Goal: Task Accomplishment & Management: Manage account settings

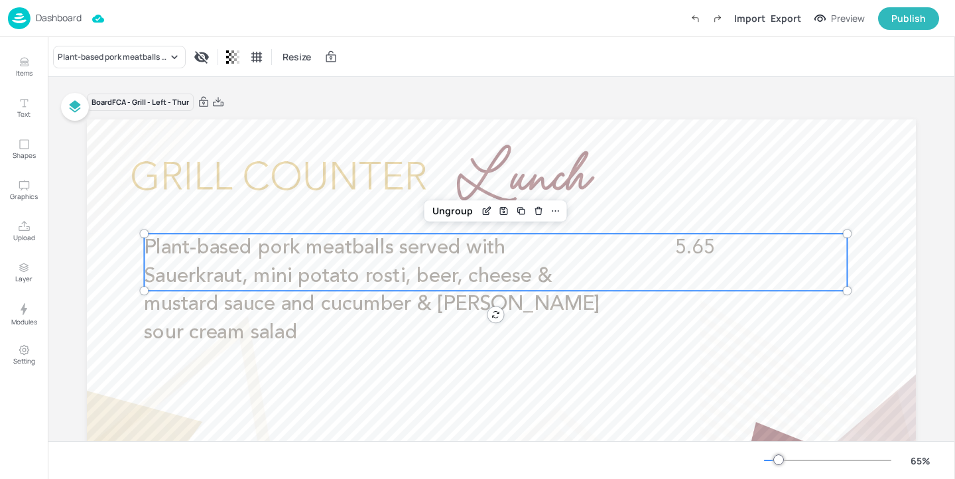
scroll to position [14, 0]
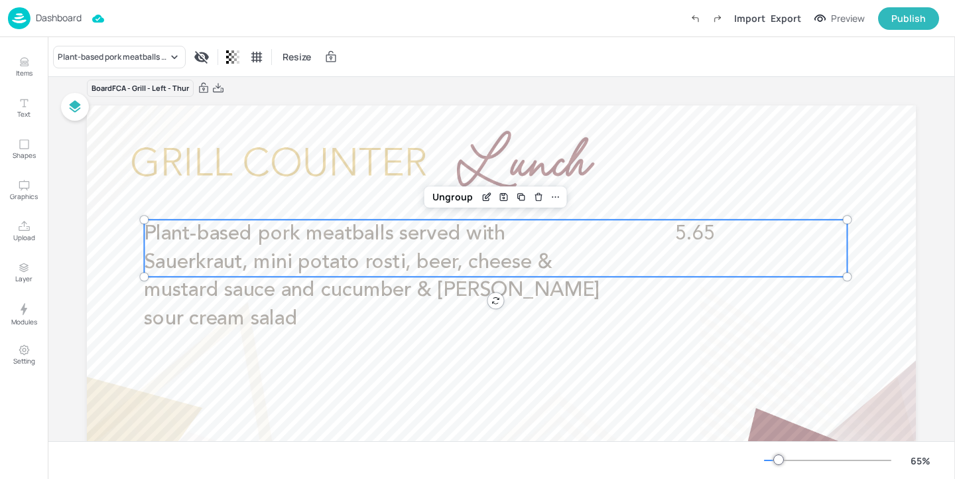
click at [67, 18] on p "Dashboard" at bounding box center [59, 17] width 46 height 9
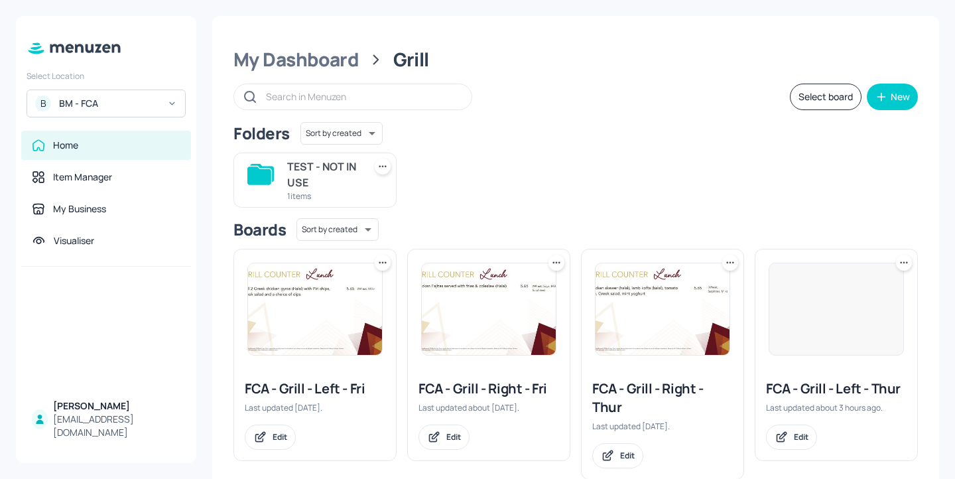
click at [104, 125] on div "Select Location B BM - FCA Home Item Manager My Business Visualiser [PERSON_NAM…" at bounding box center [106, 239] width 180 height 447
click at [107, 107] on div "BM - FCA" at bounding box center [109, 103] width 100 height 13
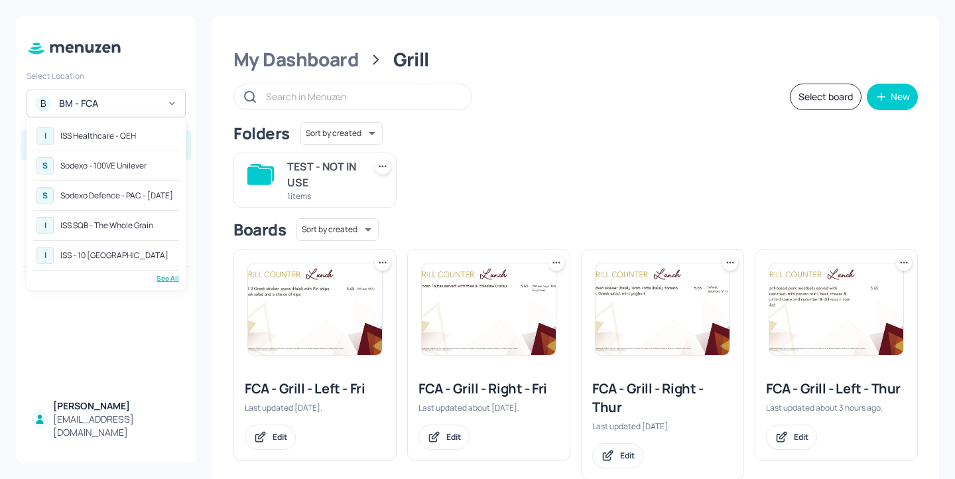
click at [172, 278] on div "See All" at bounding box center [106, 278] width 146 height 10
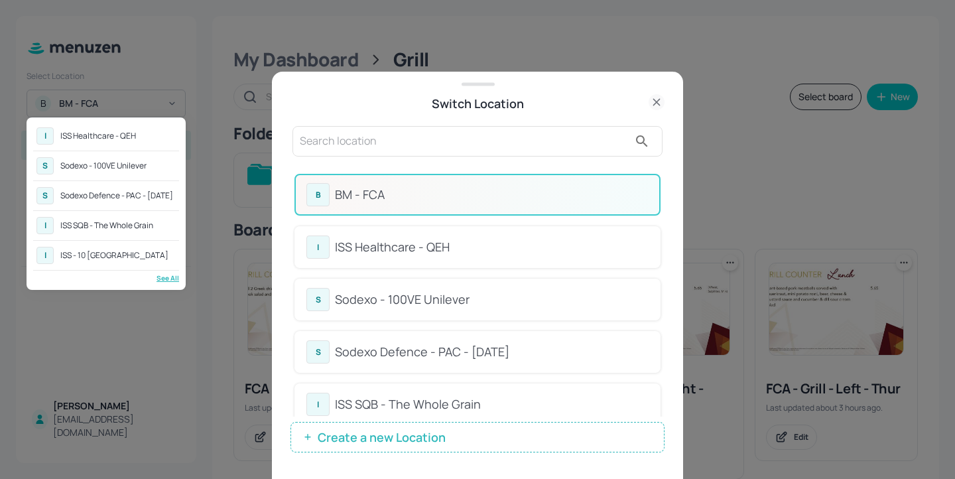
click at [662, 182] on div at bounding box center [477, 239] width 955 height 479
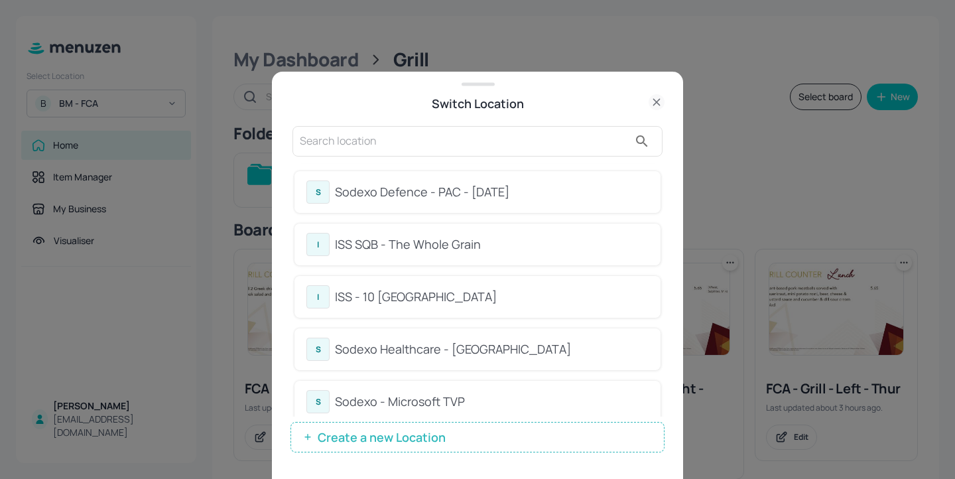
scroll to position [231, 0]
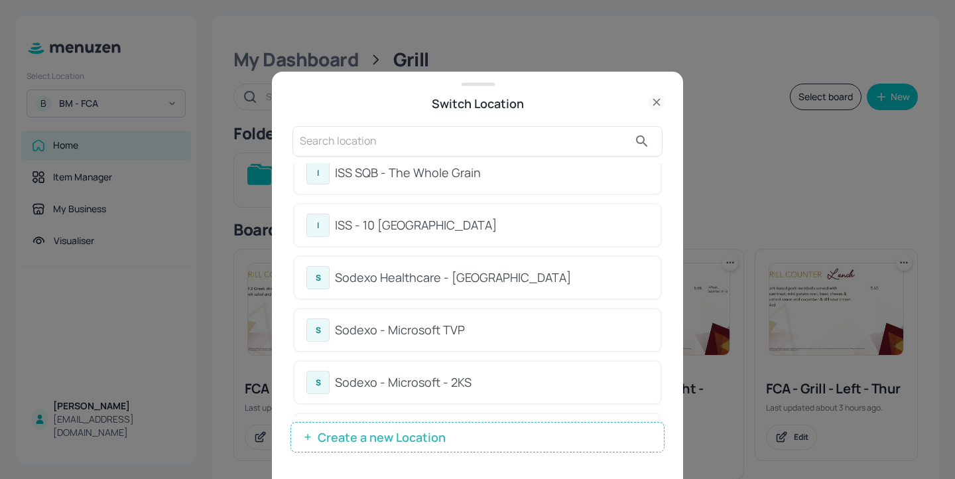
click at [494, 137] on input "text" at bounding box center [464, 141] width 329 height 21
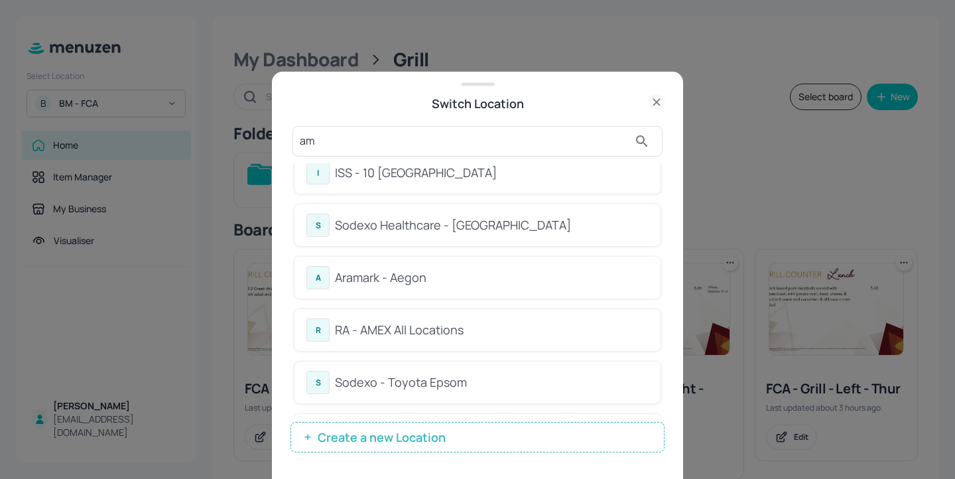
scroll to position [0, 0]
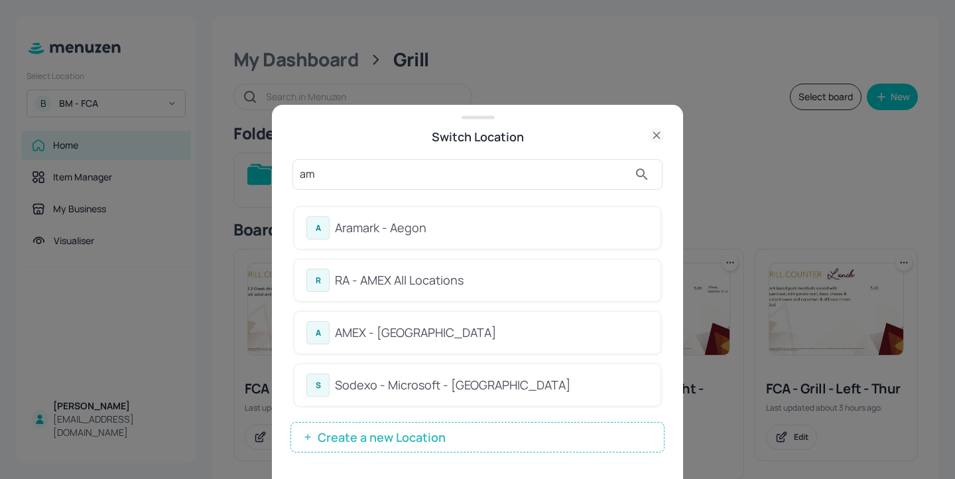
type input "am"
click at [554, 198] on div "A Aramark - Aegon R RA - AMEX All Locations A AMEX - [GEOGRAPHIC_DATA] - Micros…" at bounding box center [478, 306] width 370 height 220
click at [546, 286] on div "RA - AMEX All Locations" at bounding box center [492, 280] width 314 height 18
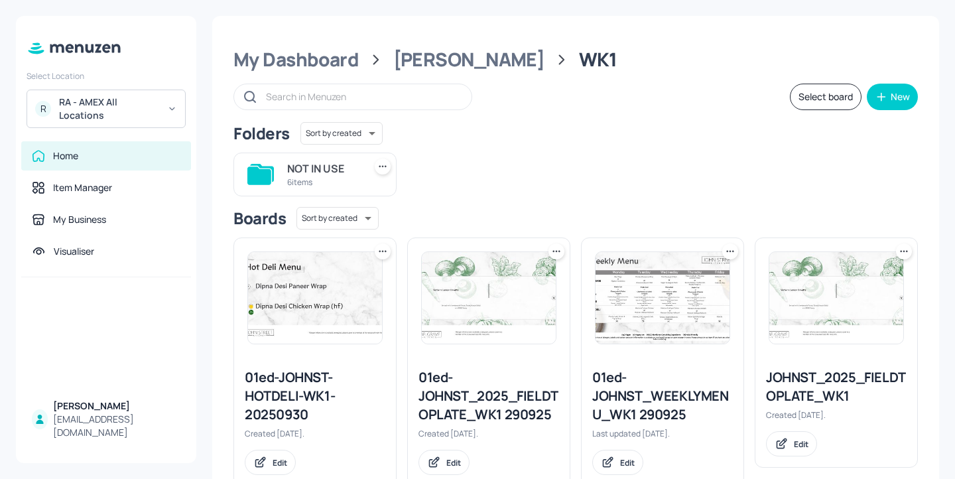
click at [325, 71] on div "My Dashboard" at bounding box center [295, 60] width 125 height 24
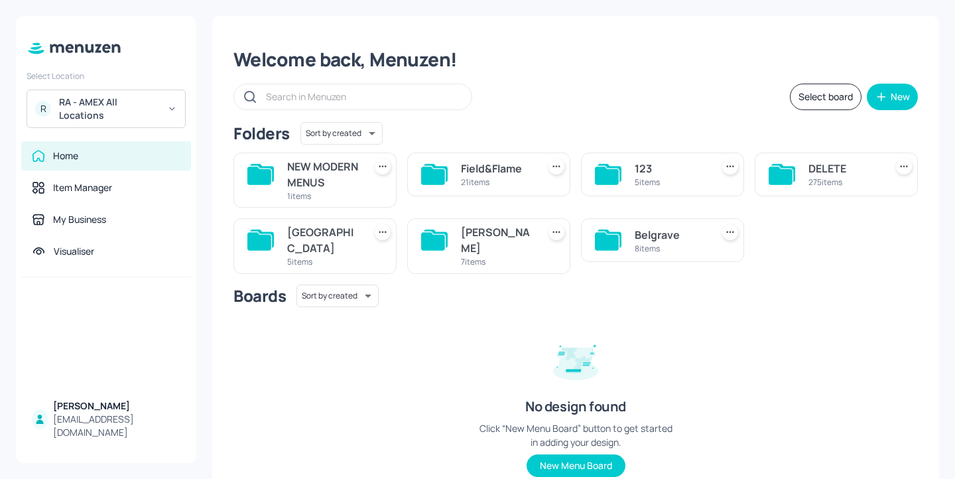
click at [676, 176] on div "5 items" at bounding box center [671, 181] width 72 height 11
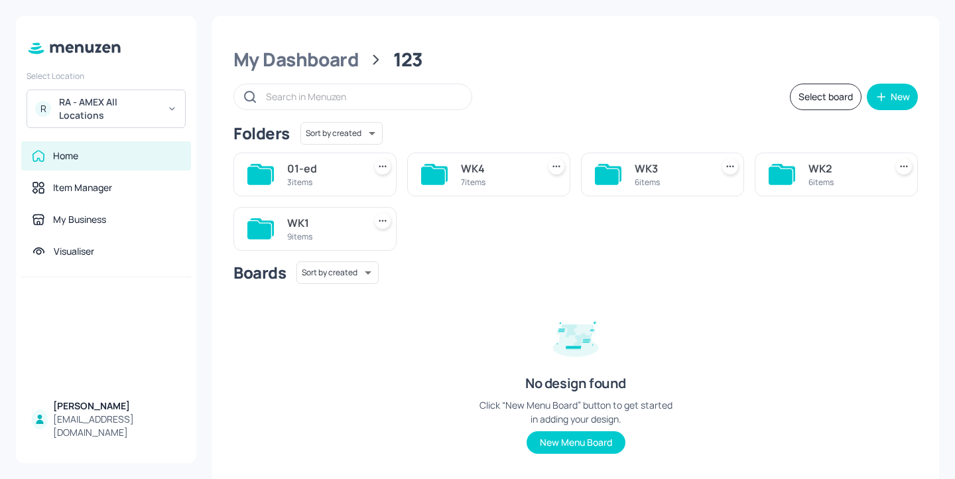
scroll to position [21, 0]
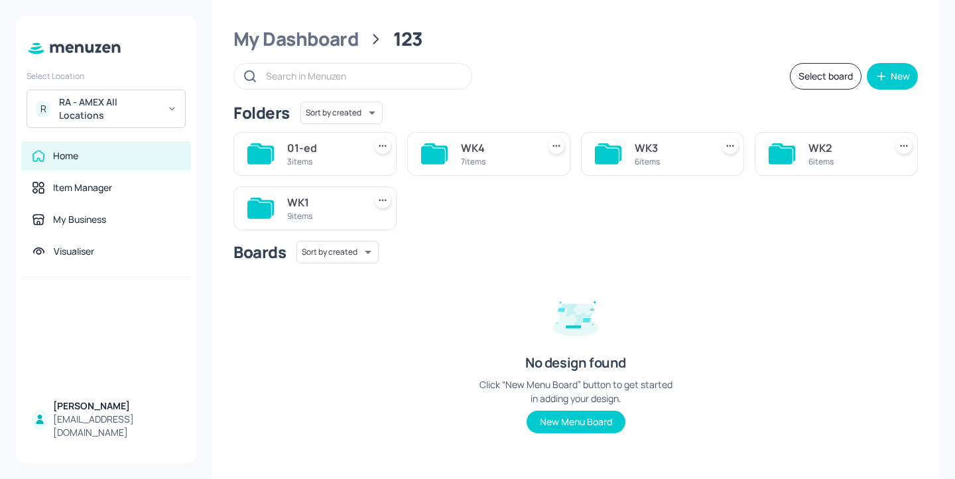
click at [337, 213] on div "9 items" at bounding box center [323, 215] width 72 height 11
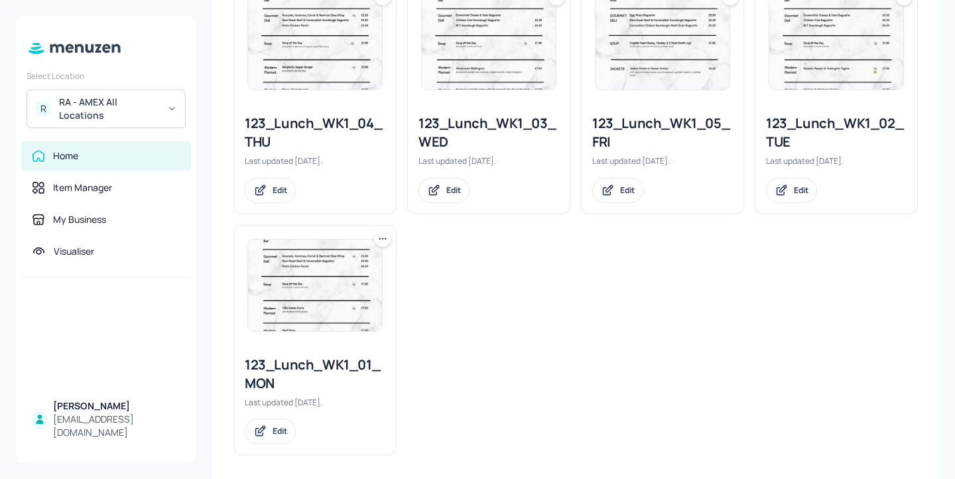
scroll to position [661, 0]
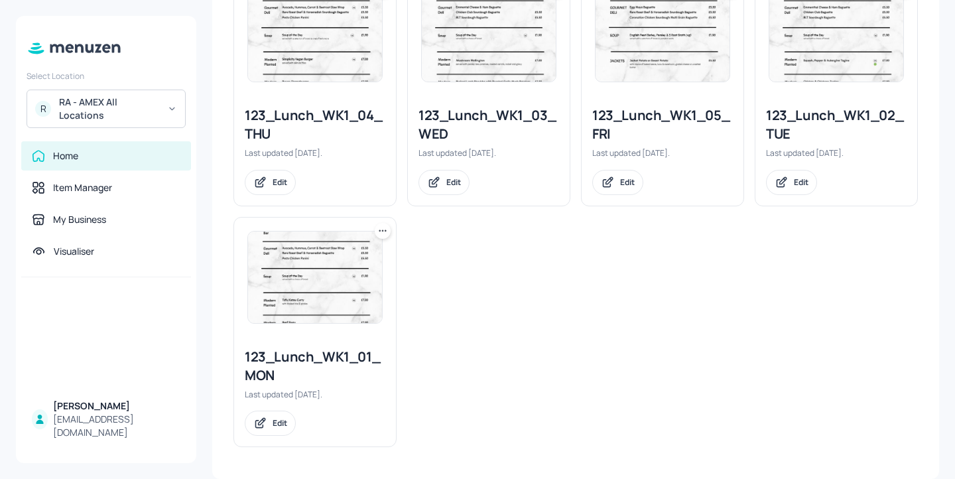
click at [657, 123] on div "123_Lunch_WK1_05_FRI" at bounding box center [662, 124] width 141 height 37
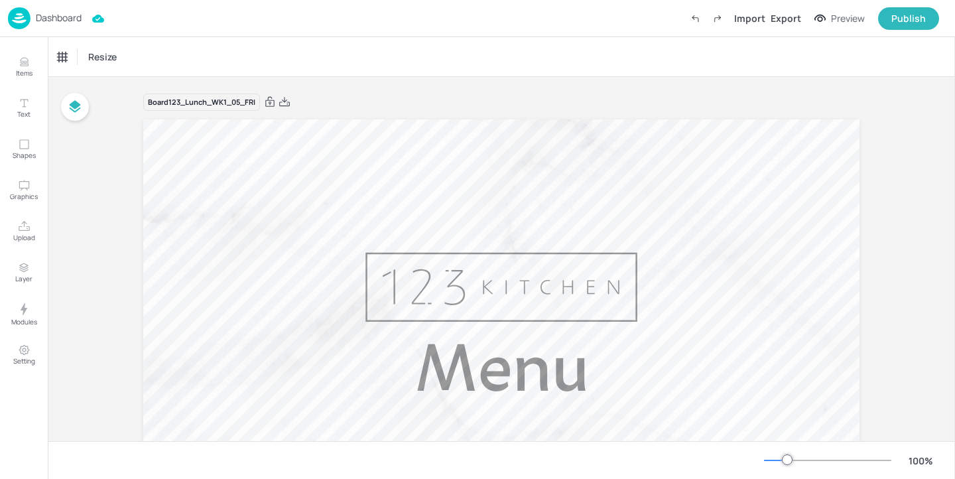
type input "£GBP - United Kingdom"
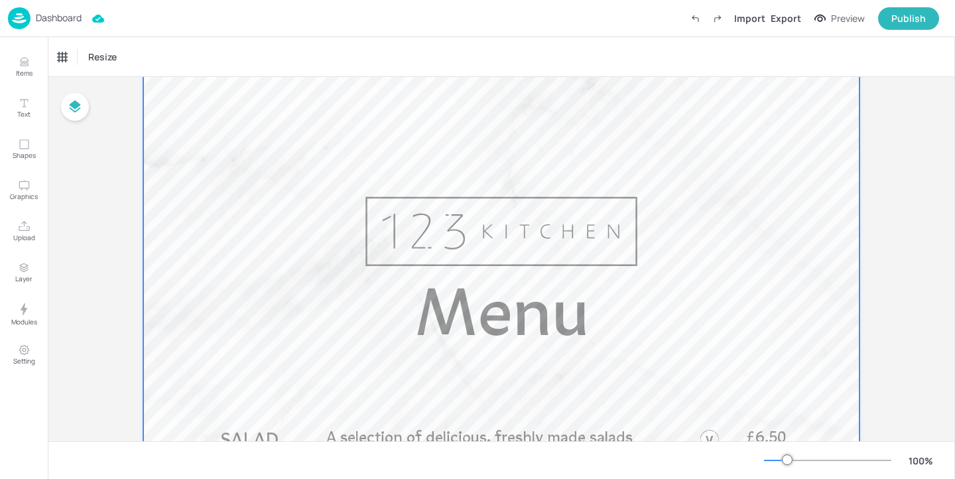
scroll to position [77, 0]
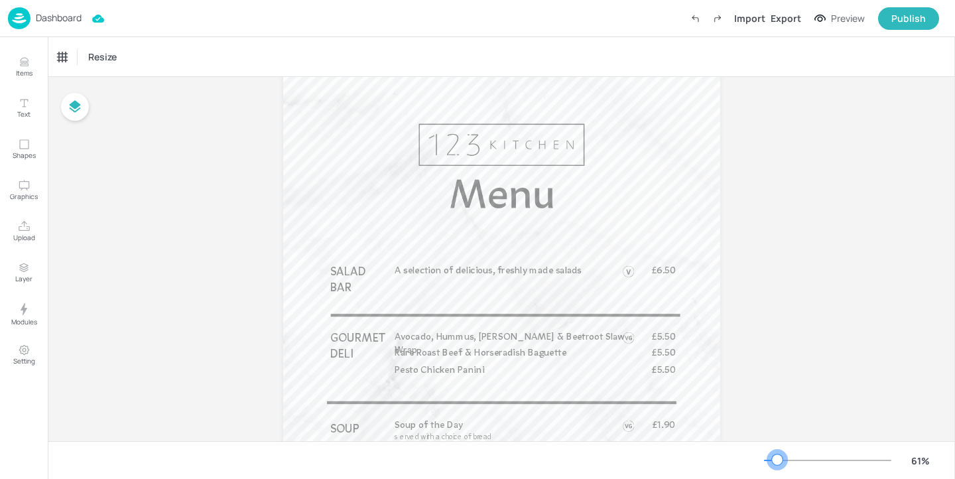
click at [777, 455] on div at bounding box center [827, 460] width 127 height 11
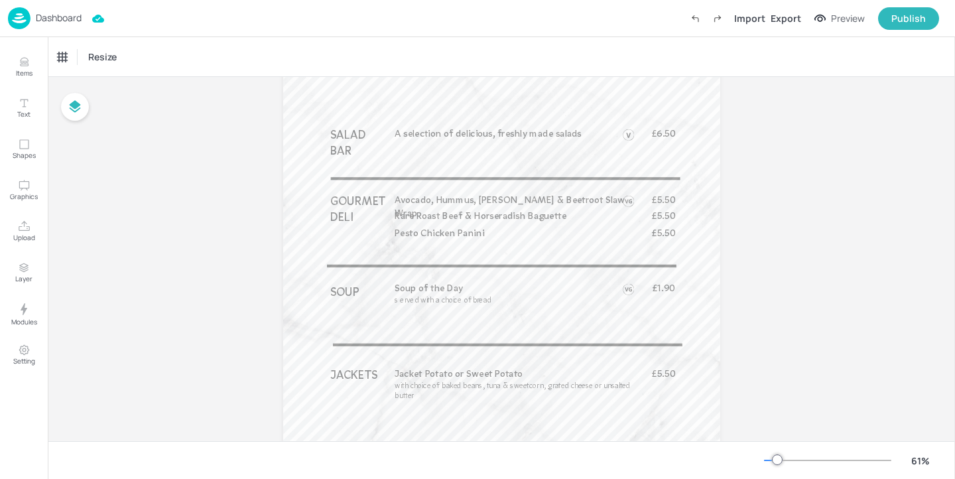
scroll to position [216, 0]
click at [471, 200] on span "Avocado, Hummus, Carrot & Beetroot Slaw Wrap" at bounding box center [510, 205] width 230 height 23
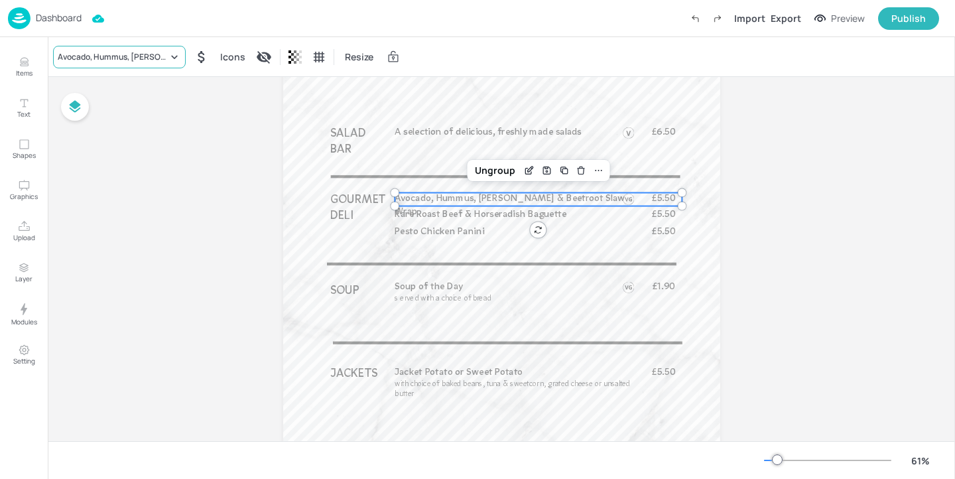
click at [147, 56] on div "Avocado, Hummus, Carrot & Beetroot Slaw Wrap" at bounding box center [113, 57] width 110 height 12
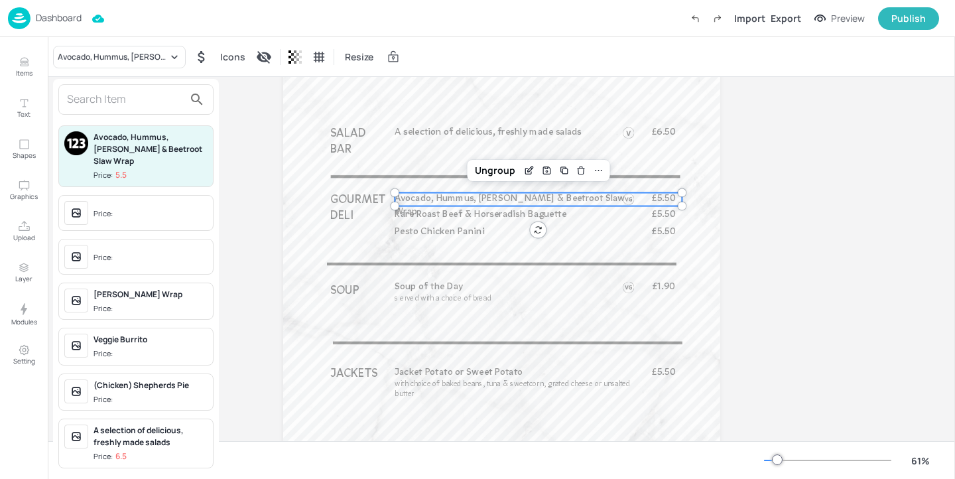
click at [114, 96] on input "text" at bounding box center [125, 99] width 117 height 21
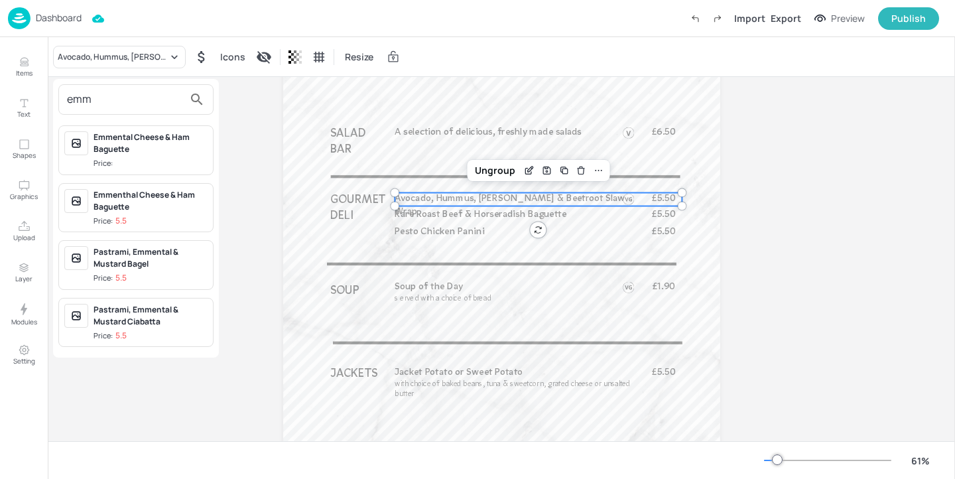
type input "emm"
click at [159, 164] on span "Price:" at bounding box center [151, 163] width 114 height 11
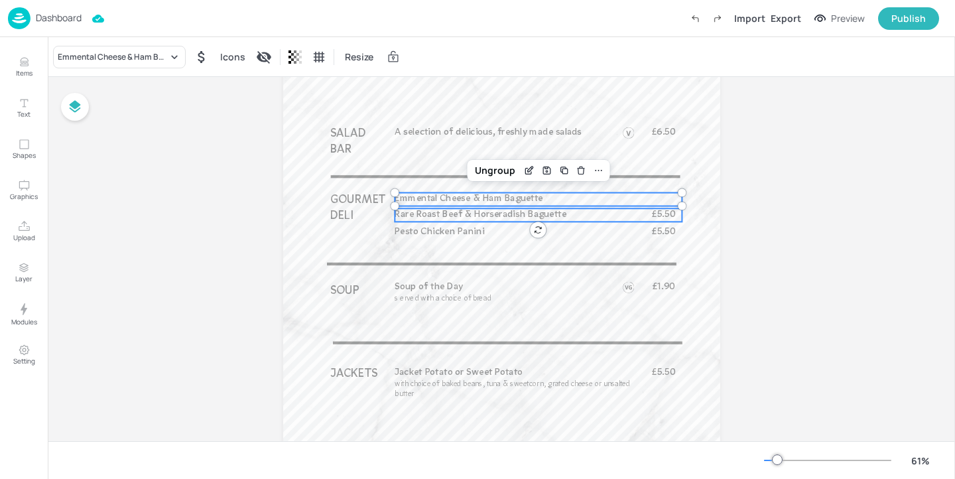
click at [423, 218] on span "Rare Roast Beef & Horseradish Baguette" at bounding box center [481, 214] width 172 height 9
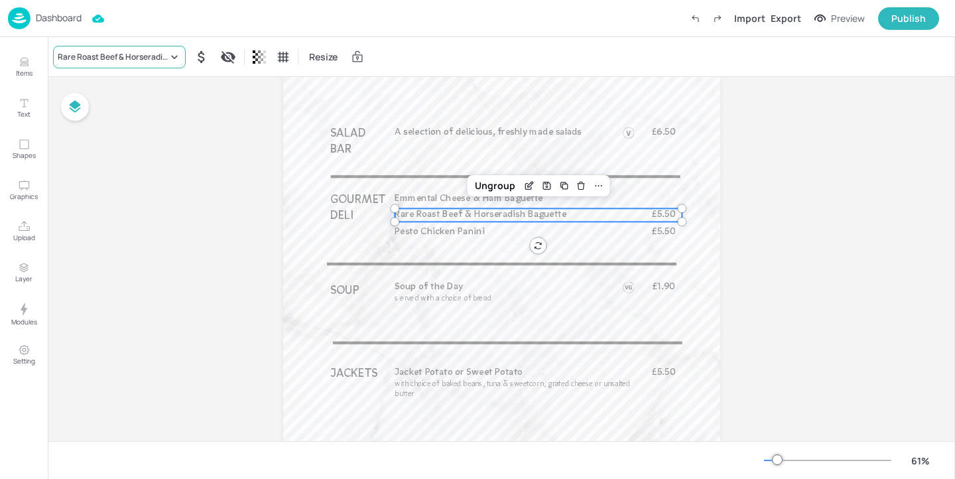
click at [134, 58] on div "Rare Roast Beef & Horseradish Baguette" at bounding box center [113, 57] width 110 height 12
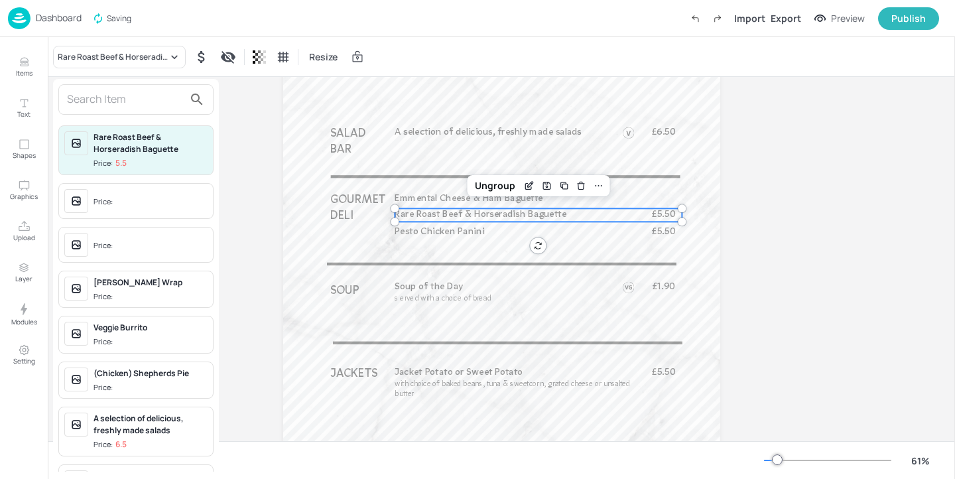
click at [122, 99] on input "text" at bounding box center [125, 99] width 117 height 21
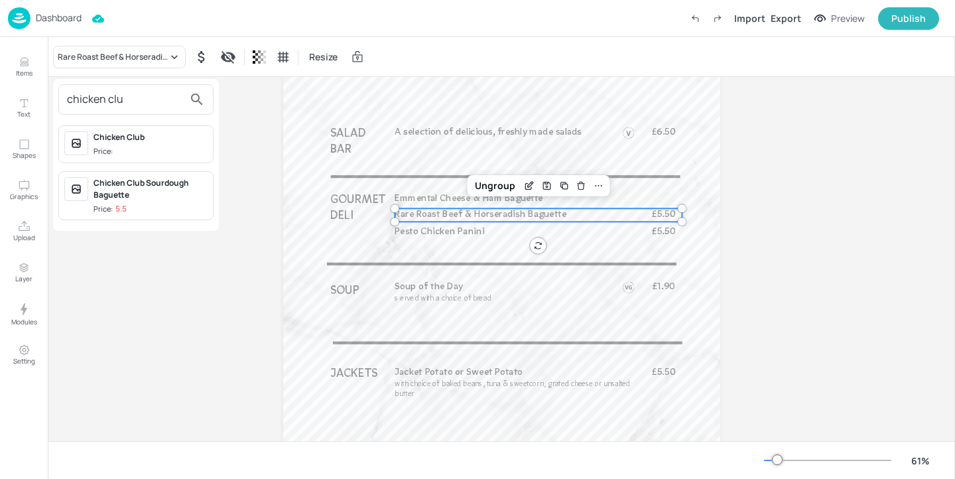
type input "chicken clu"
click at [130, 112] on div "chicken clu" at bounding box center [135, 99] width 155 height 31
click at [155, 192] on div "Chicken Club Sourdough Baguette" at bounding box center [151, 189] width 114 height 24
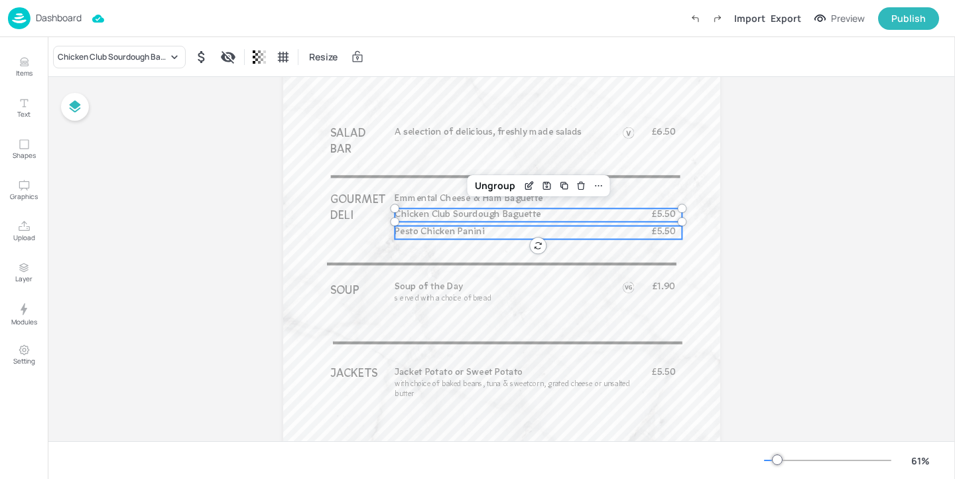
click at [460, 239] on p "Pesto Chicken Panini" at bounding box center [518, 232] width 246 height 13
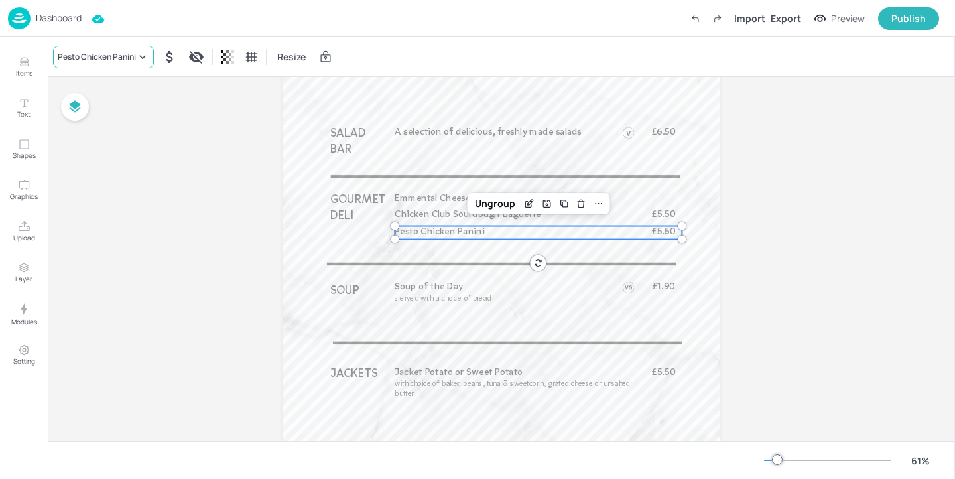
click at [105, 60] on div "Pesto Chicken Panini" at bounding box center [97, 57] width 78 height 12
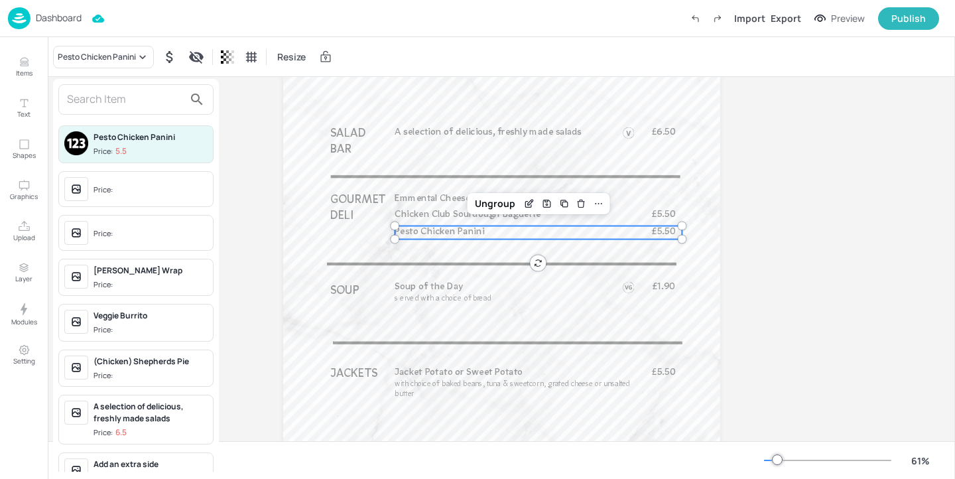
click at [115, 105] on input "text" at bounding box center [125, 99] width 117 height 21
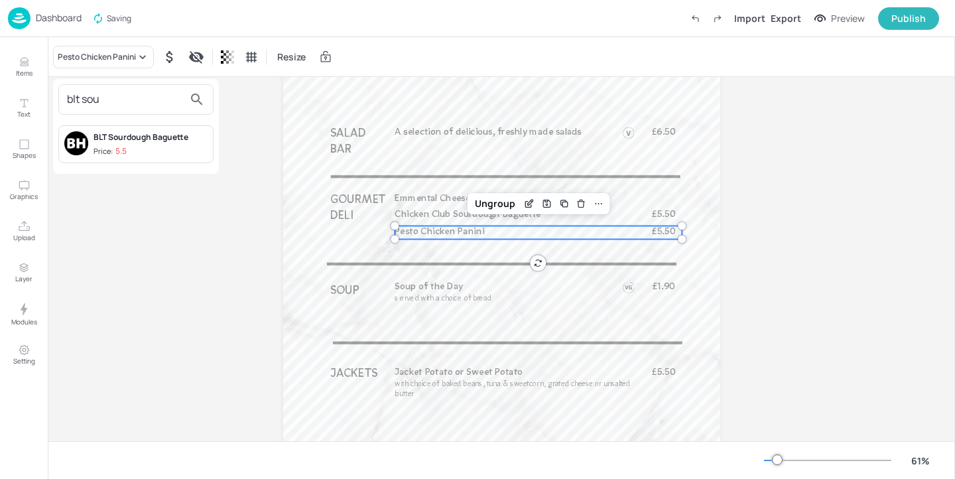
type input "blt sou"
click at [139, 131] on div "BLT Sourdough Baguette" at bounding box center [151, 137] width 114 height 12
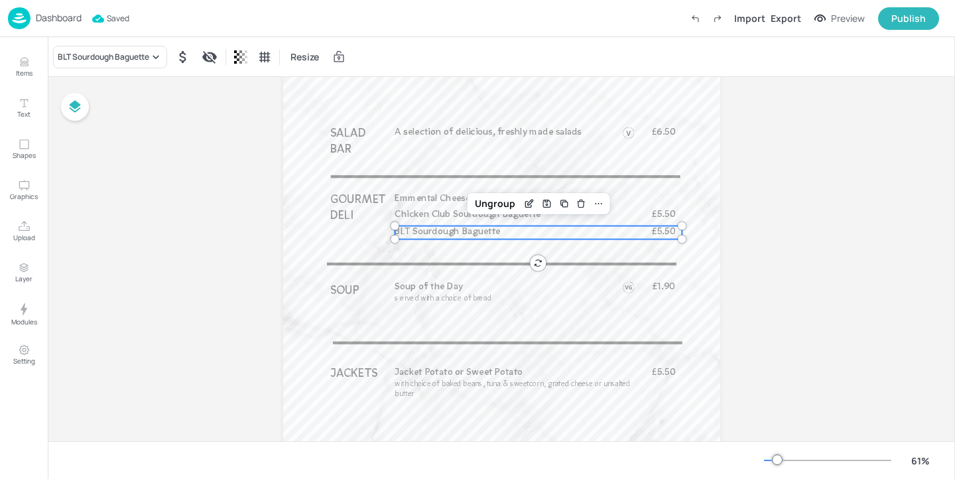
click at [228, 219] on div "Board 123_Lunch_WK1_05_FRI Chicken Club Sourdough Baguette £5.50 £5.50 Jacket P…" at bounding box center [501, 287] width 907 height 852
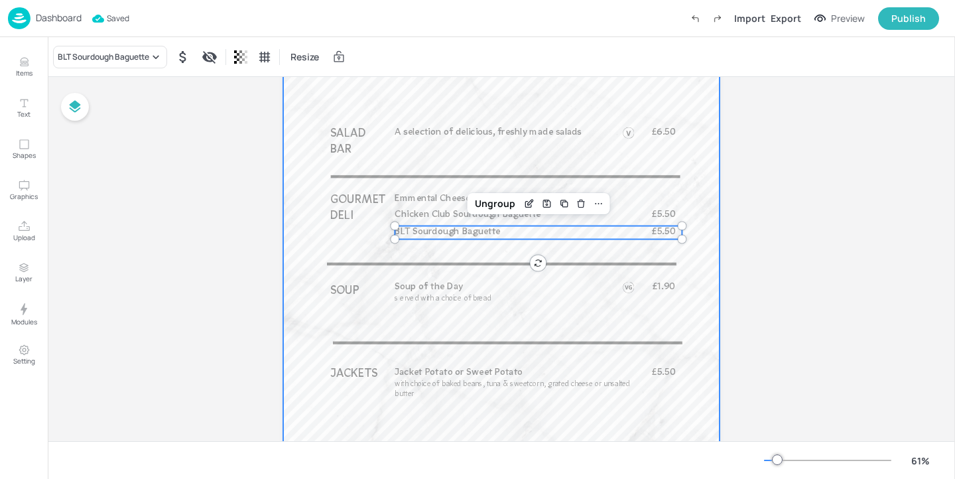
click at [311, 220] on div at bounding box center [501, 292] width 437 height 777
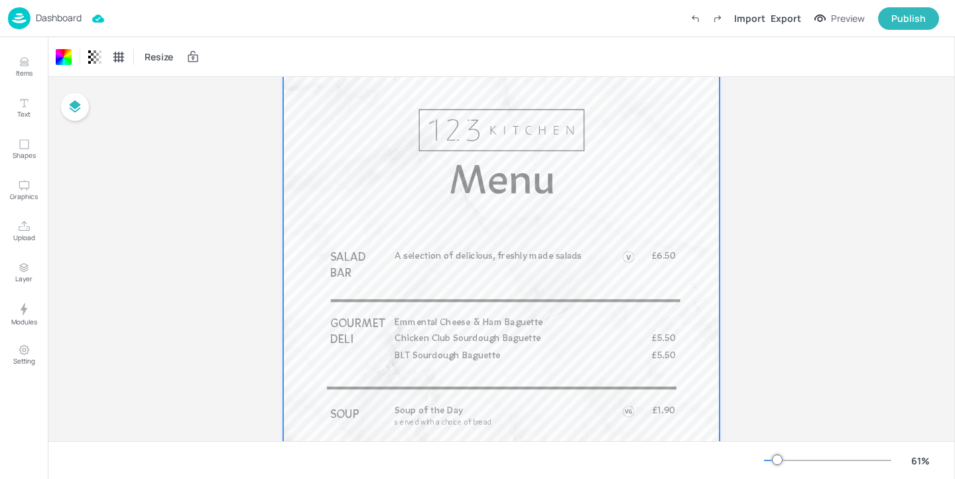
scroll to position [196, 0]
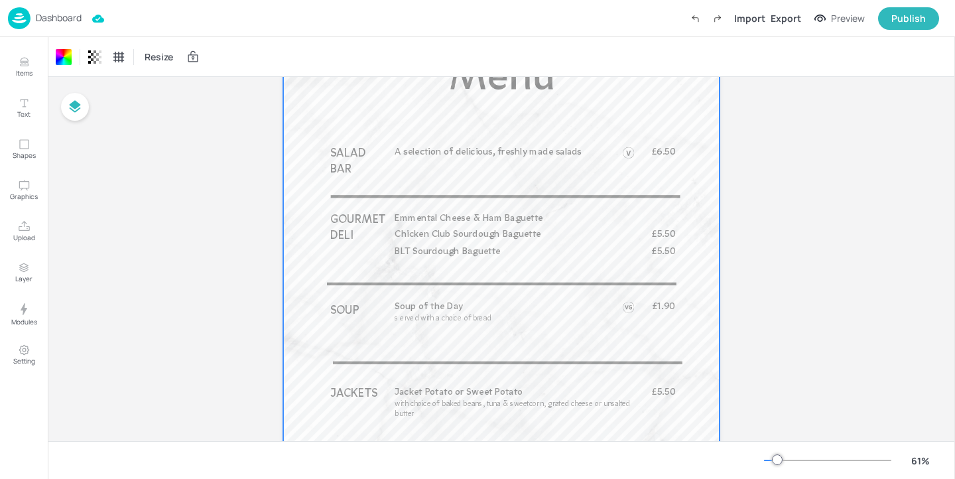
click at [62, 19] on p "Dashboard" at bounding box center [59, 17] width 46 height 9
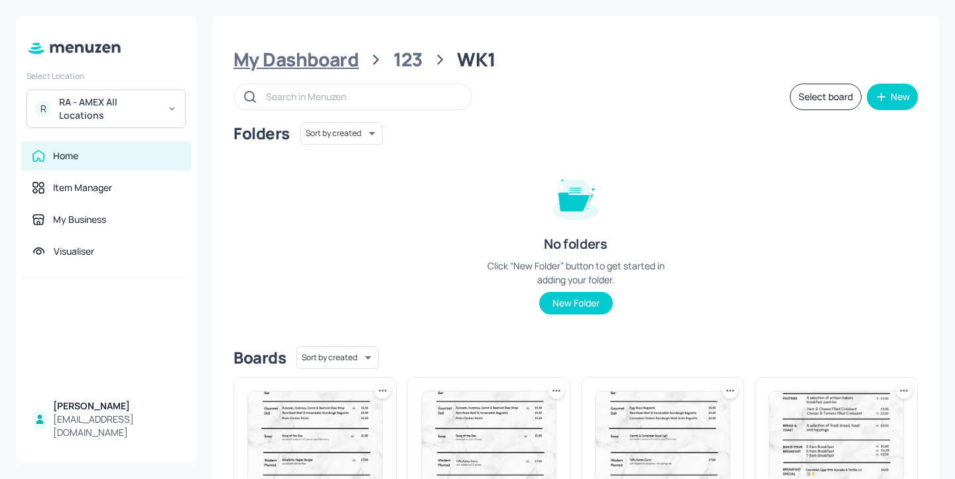
click at [336, 52] on div "My Dashboard" at bounding box center [295, 60] width 125 height 24
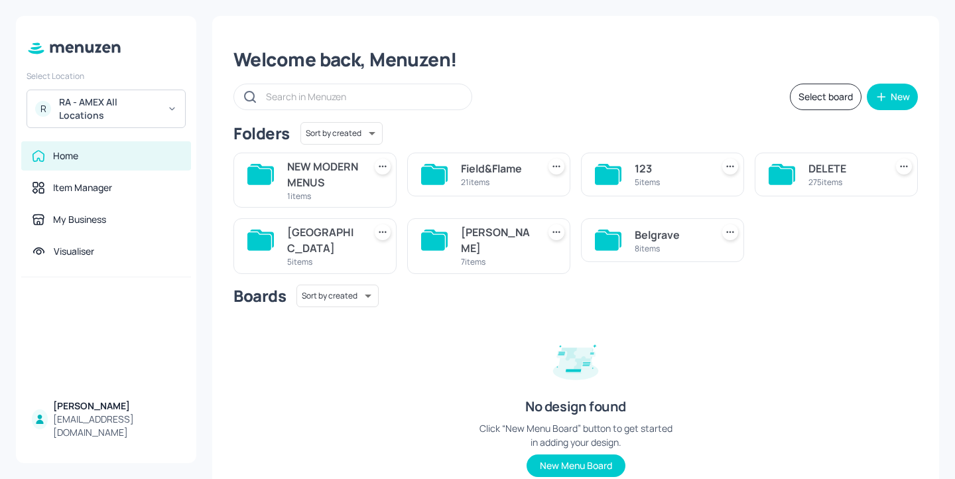
click at [640, 243] on div "Belgrave" at bounding box center [671, 235] width 72 height 16
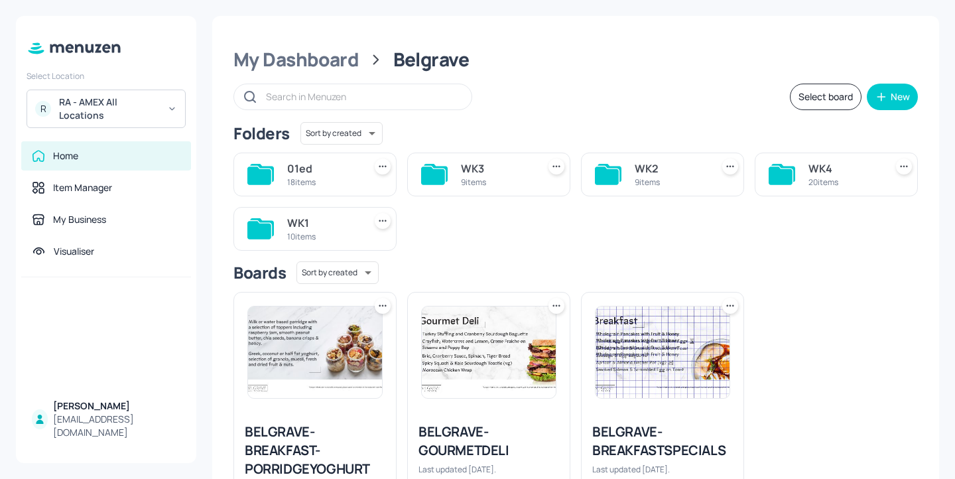
click at [320, 226] on div "WK1" at bounding box center [323, 223] width 72 height 16
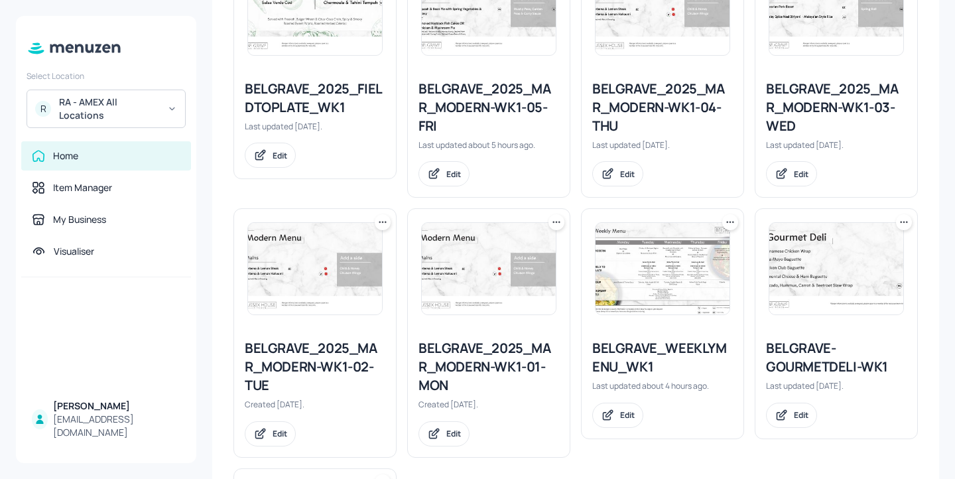
scroll to position [288, 0]
click at [519, 94] on div "BELGRAVE_2025_MAR_MODERN-WK1-05-FRI" at bounding box center [489, 108] width 141 height 56
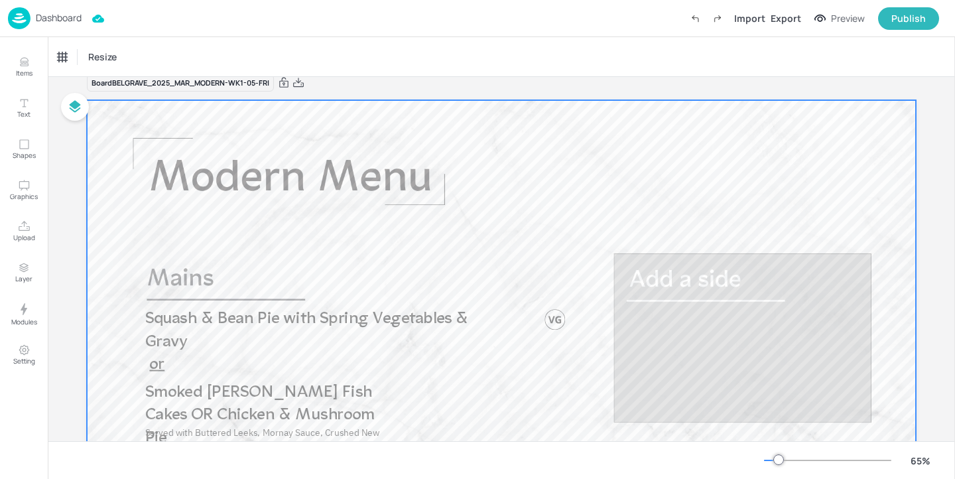
scroll to position [39, 0]
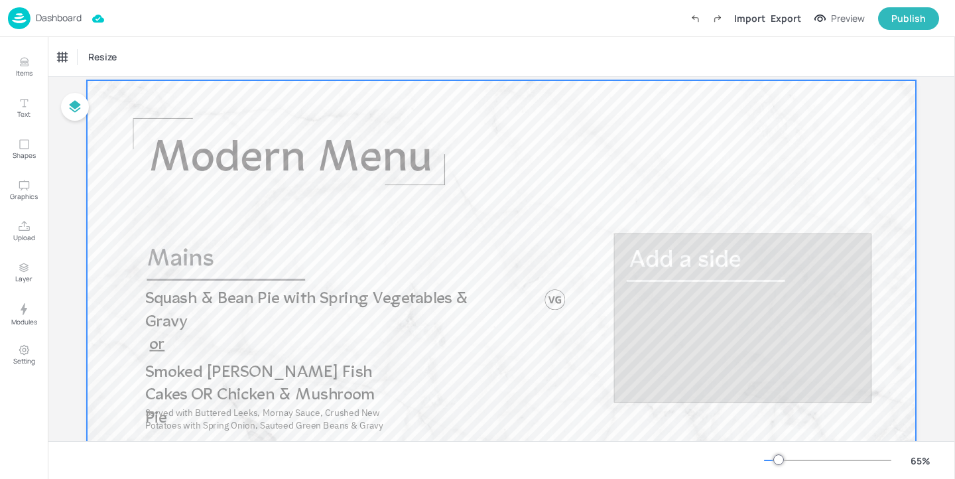
click at [639, 131] on div at bounding box center [501, 313] width 829 height 466
click at [70, 16] on p "Dashboard" at bounding box center [59, 17] width 46 height 9
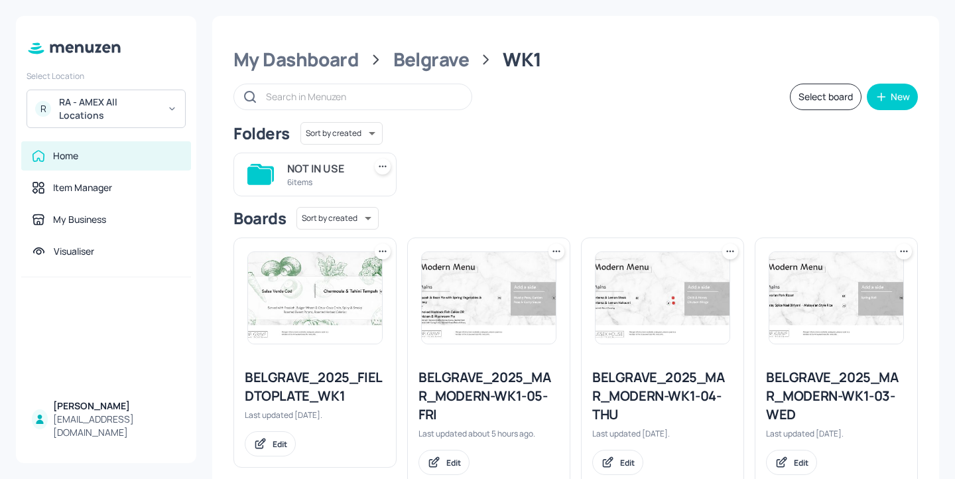
click at [529, 152] on div "NOT IN USE 6 items" at bounding box center [570, 169] width 695 height 54
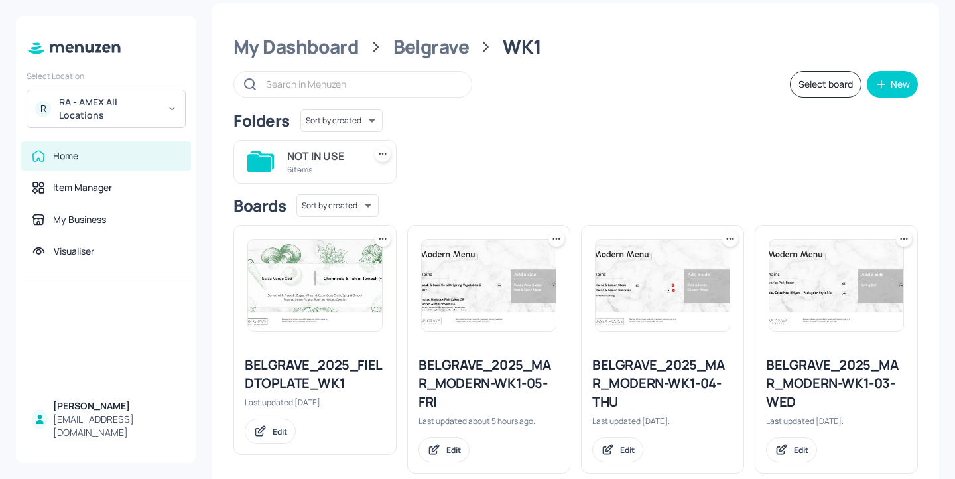
click at [163, 119] on div "R RA - AMEX All Locations" at bounding box center [106, 109] width 159 height 38
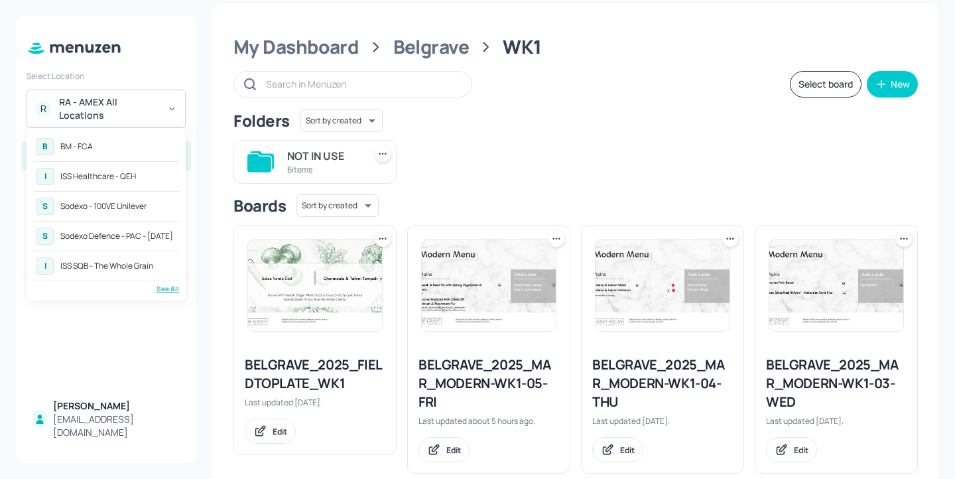
click at [166, 287] on div "See All" at bounding box center [106, 289] width 146 height 10
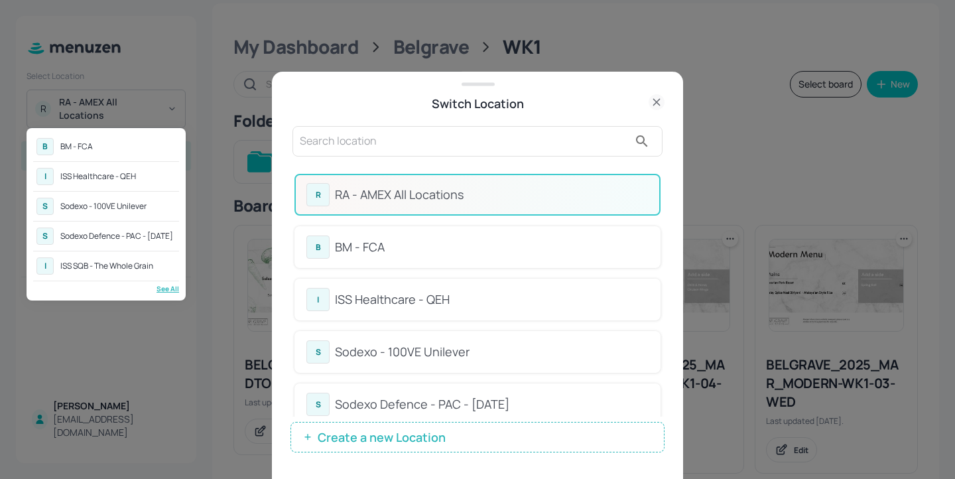
click at [471, 145] on div at bounding box center [477, 239] width 955 height 479
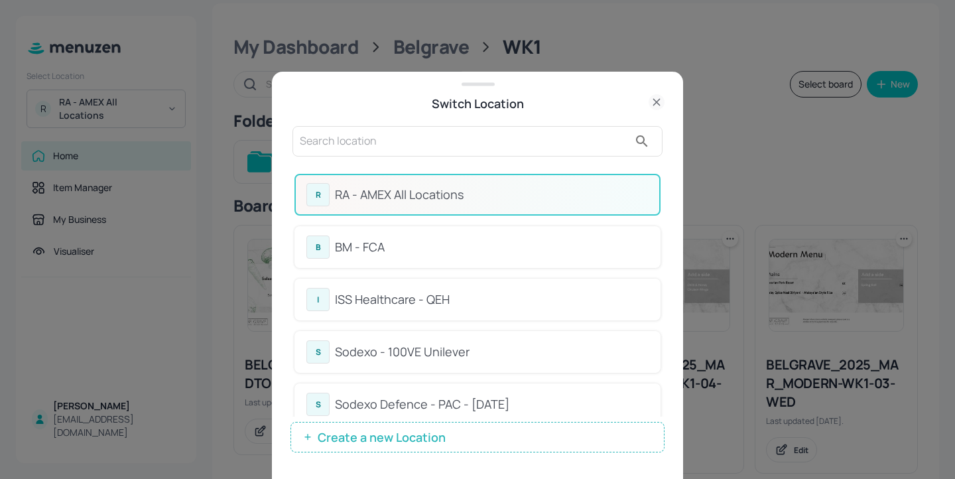
click at [360, 143] on input "text" at bounding box center [464, 141] width 329 height 21
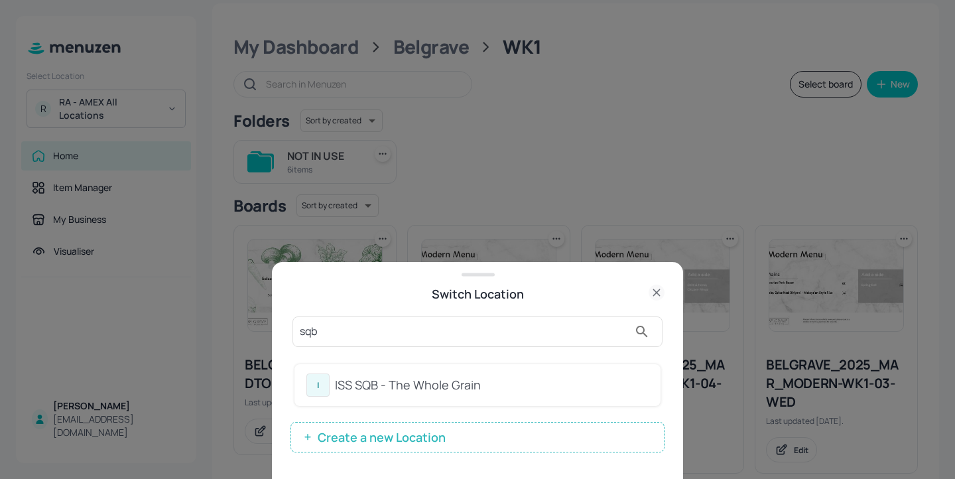
type input "sqb"
click at [549, 385] on div "ISS SQB - The Whole Grain" at bounding box center [492, 385] width 314 height 18
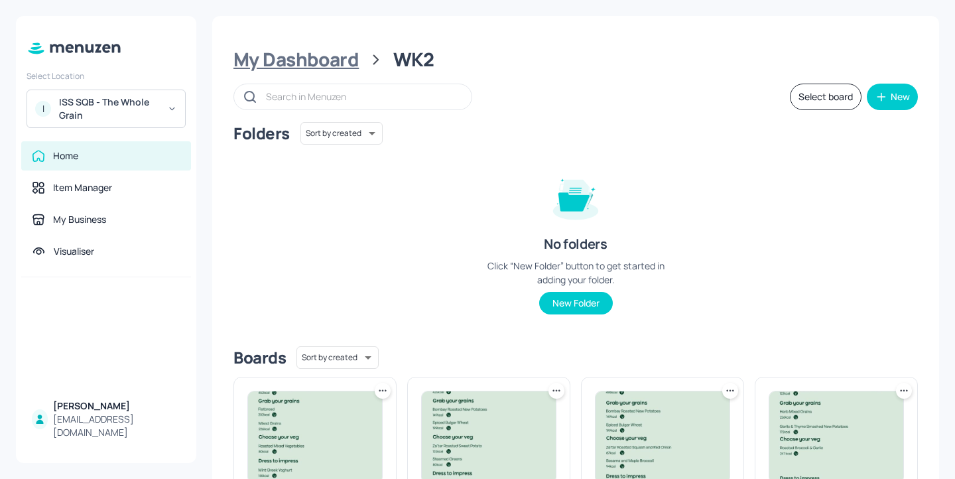
click at [306, 50] on div "My Dashboard" at bounding box center [295, 60] width 125 height 24
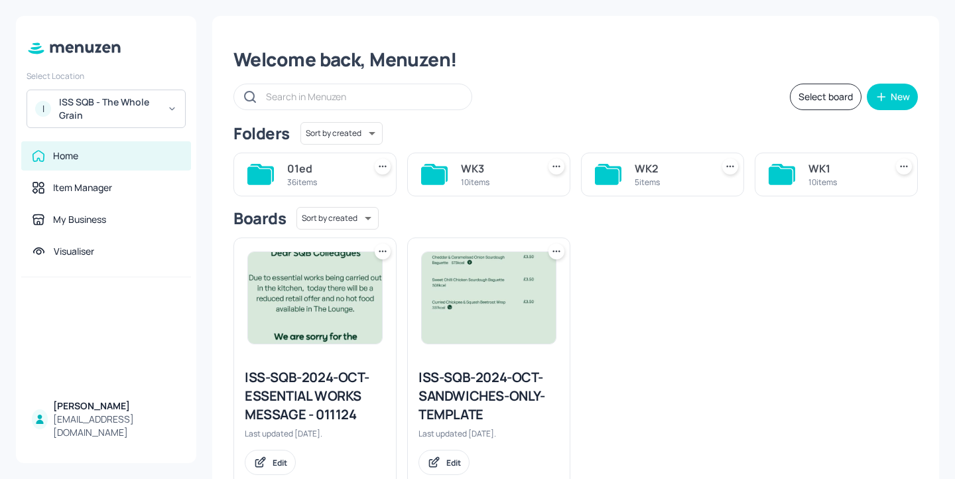
click at [501, 170] on div "WK3" at bounding box center [497, 169] width 72 height 16
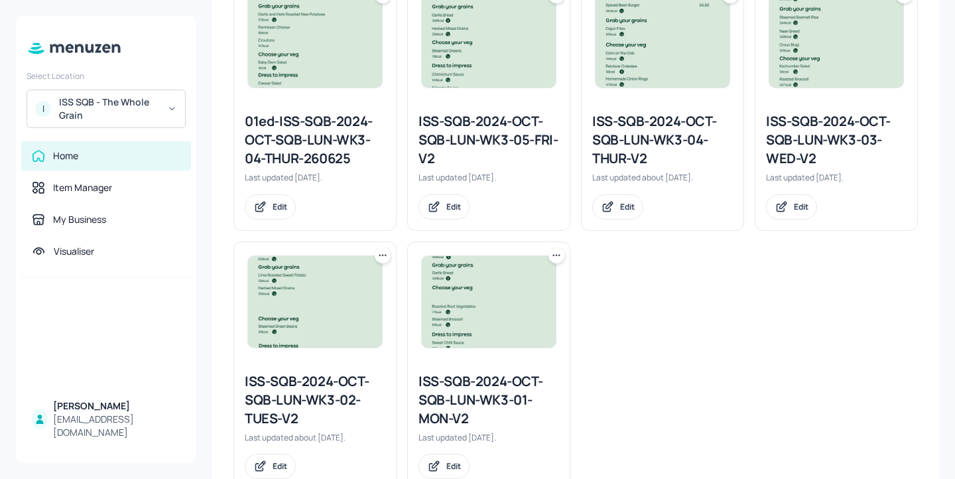
scroll to position [698, 0]
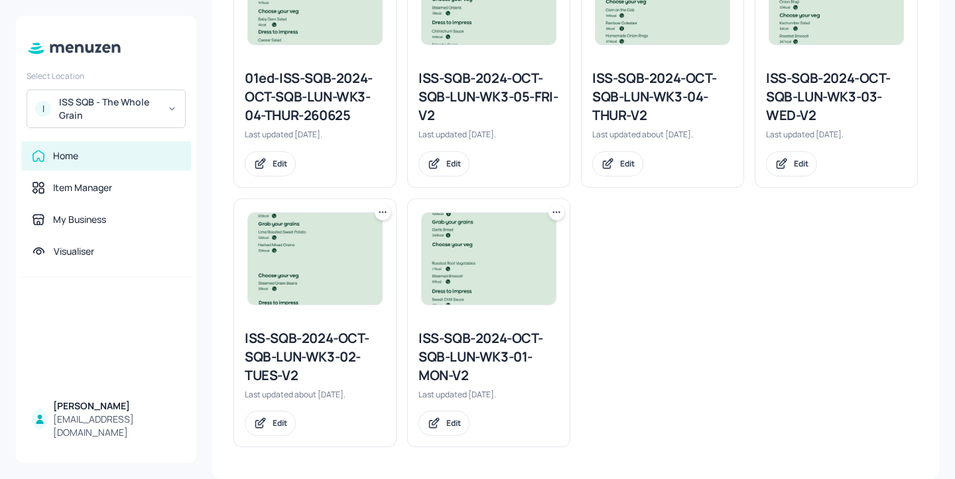
click at [507, 363] on div "ISS-SQB-2024-OCT-SQB-LUN-WK3-01-MON-V2" at bounding box center [489, 357] width 141 height 56
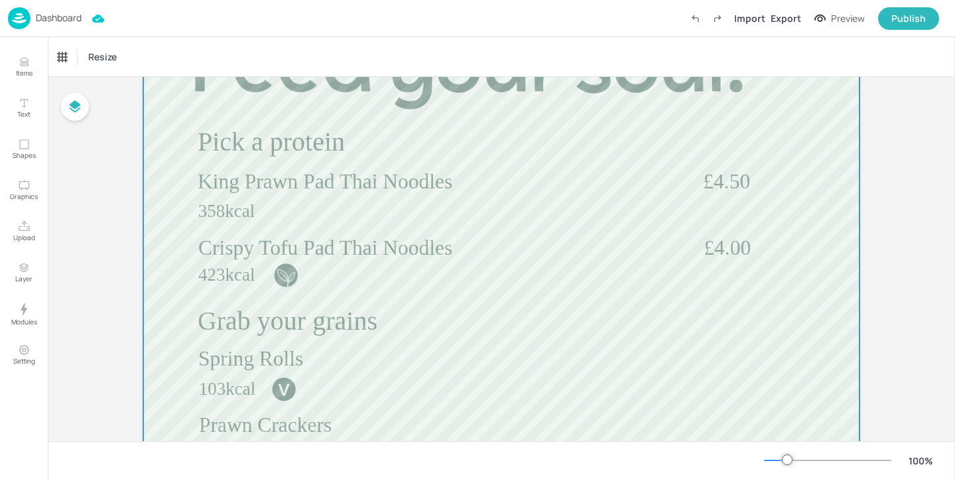
scroll to position [287, 0]
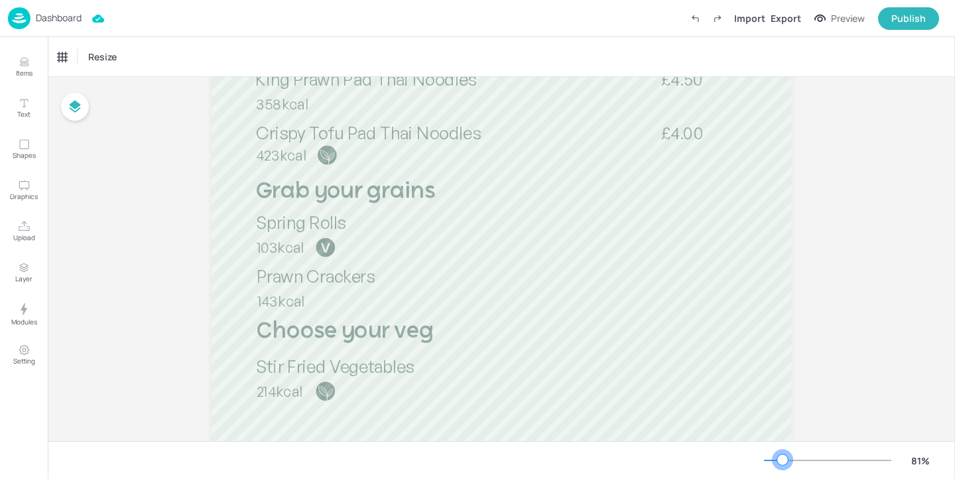
click at [783, 459] on div at bounding box center [782, 459] width 11 height 11
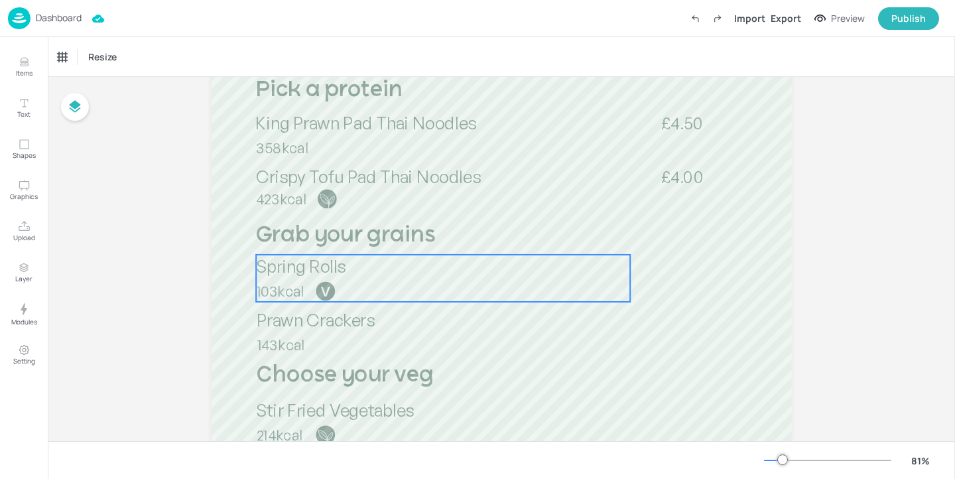
scroll to position [219, 0]
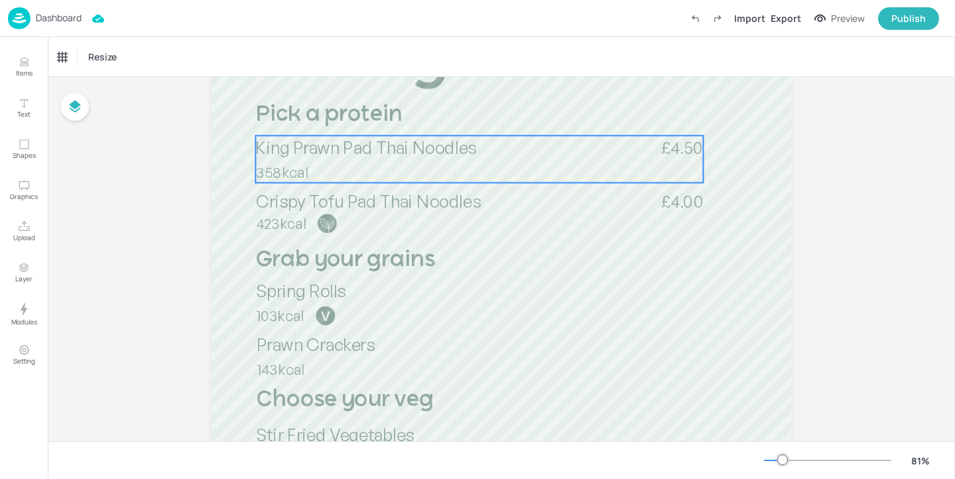
click at [462, 166] on div "King Prawn Pad Thai Noodles 358kcal £4.50" at bounding box center [479, 158] width 448 height 47
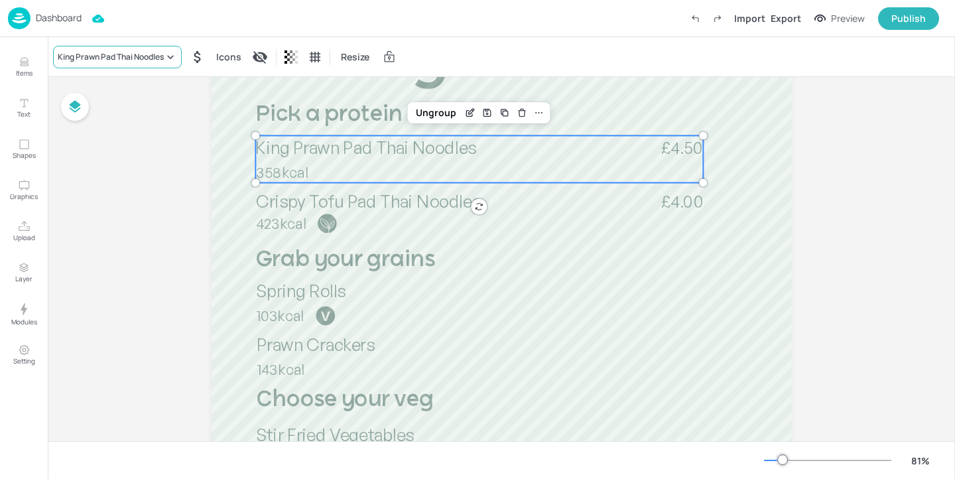
click at [140, 55] on div "King Prawn Pad Thai Noodles" at bounding box center [111, 57] width 106 height 12
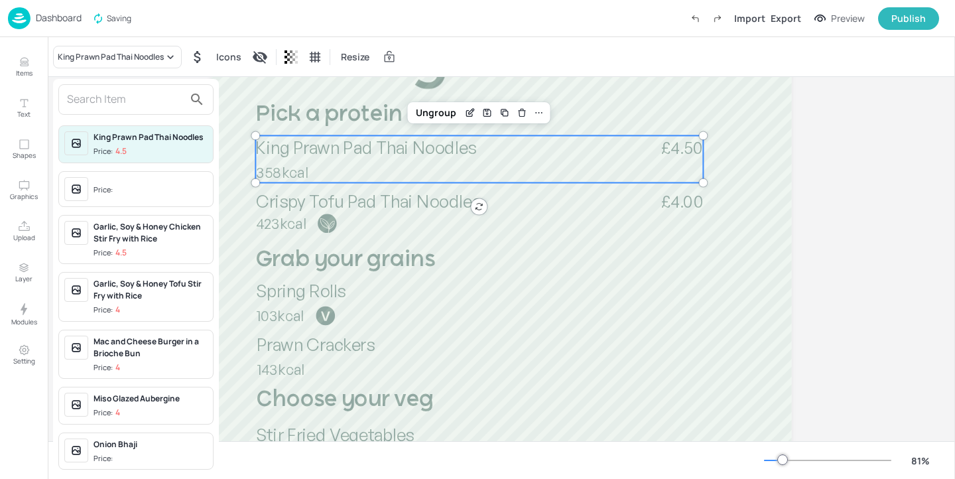
click at [119, 101] on input "text" at bounding box center [125, 99] width 117 height 21
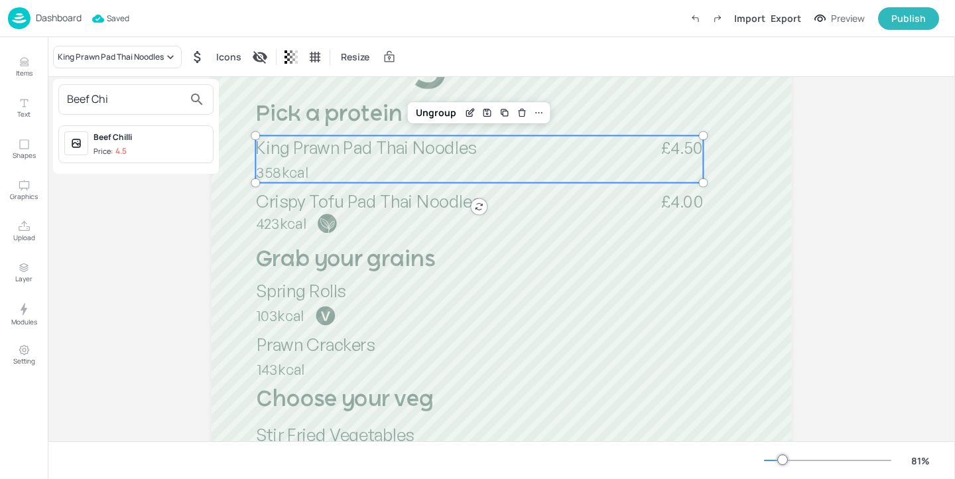
type input "Beef Chi"
click at [151, 157] on div "Beef Chilli Price: 4.5" at bounding box center [135, 144] width 155 height 38
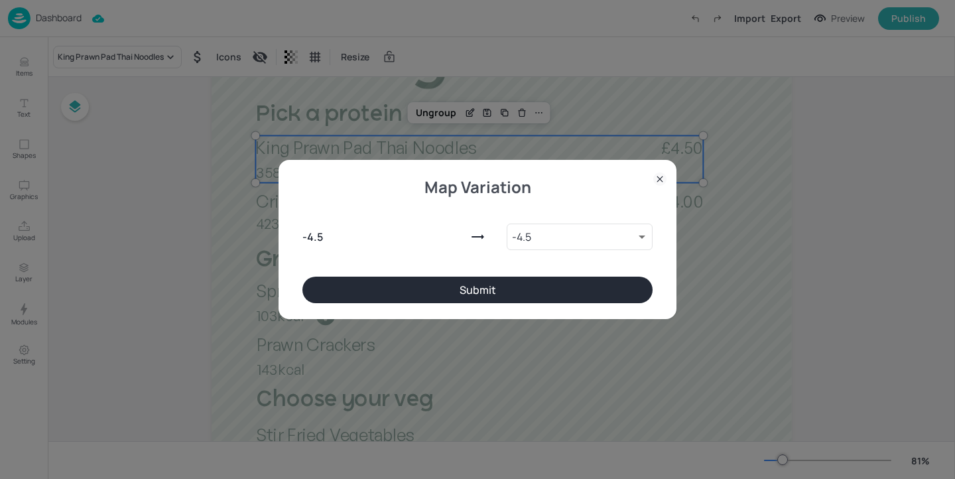
click at [472, 293] on button "Submit" at bounding box center [477, 290] width 350 height 27
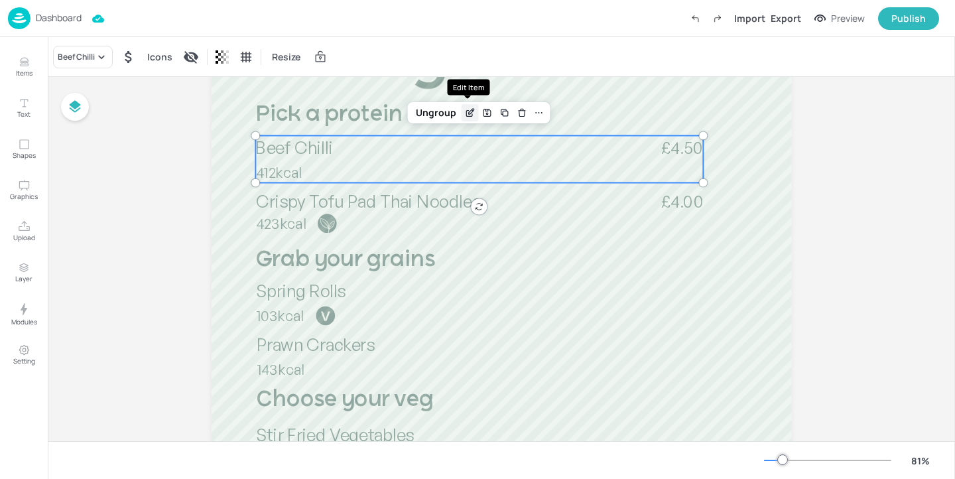
click at [466, 111] on icon "Edit Item" at bounding box center [469, 114] width 6 height 6
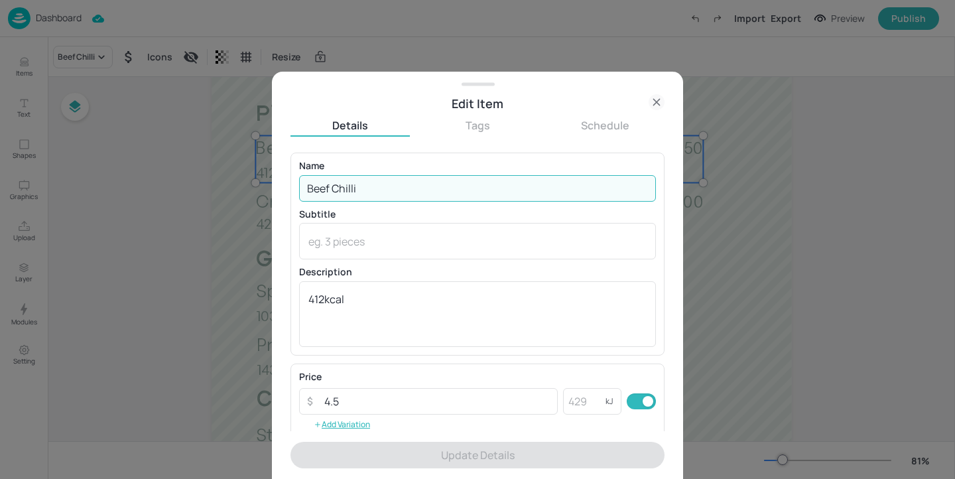
click at [407, 181] on input "Beef Chilli" at bounding box center [477, 188] width 357 height 27
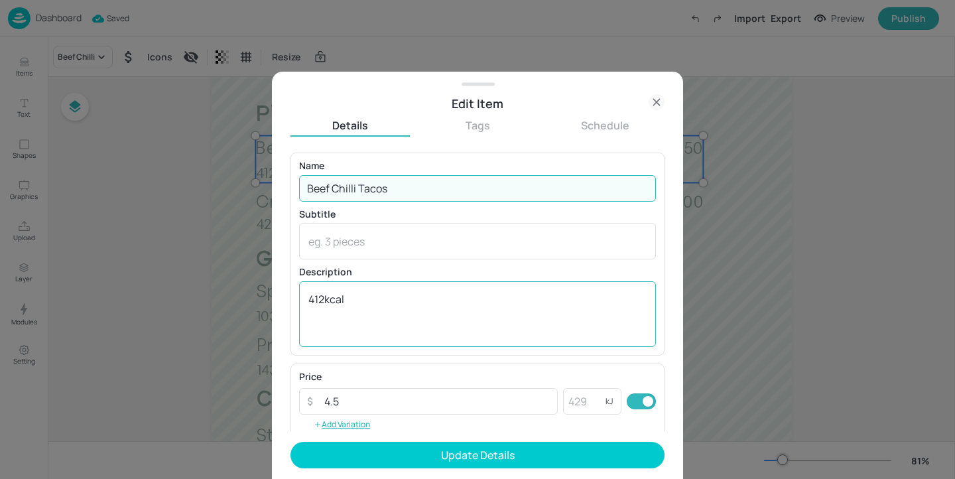
type input "Beef Chilli Tacos"
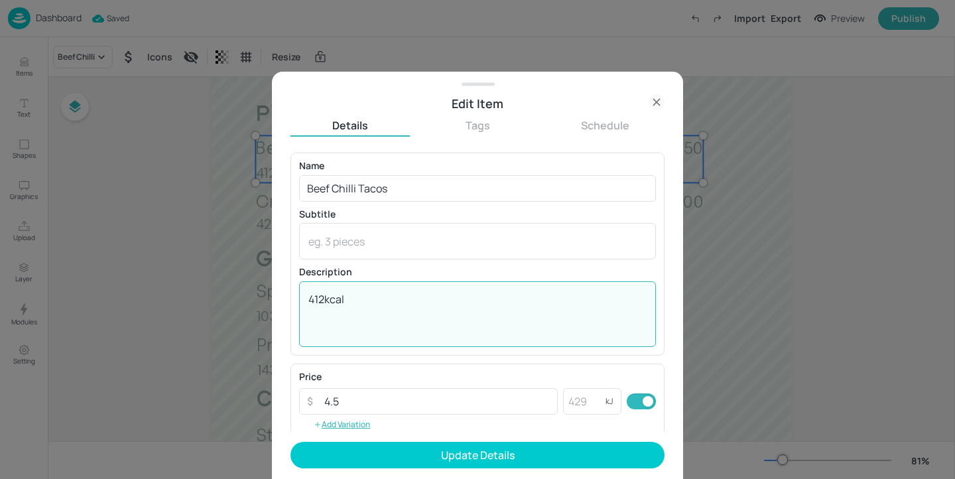
click at [325, 301] on textarea "412kcal" at bounding box center [477, 314] width 338 height 44
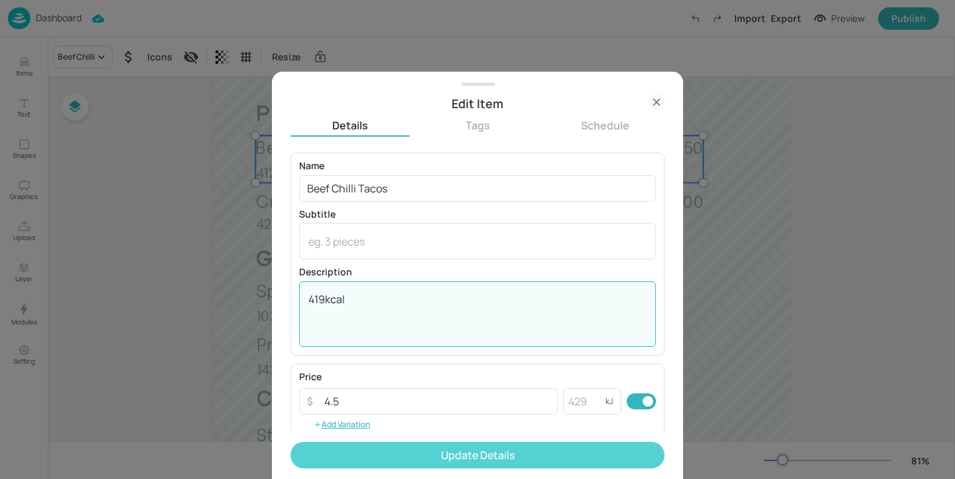
type textarea "419kcal"
click at [432, 462] on button "Update Details" at bounding box center [478, 455] width 374 height 27
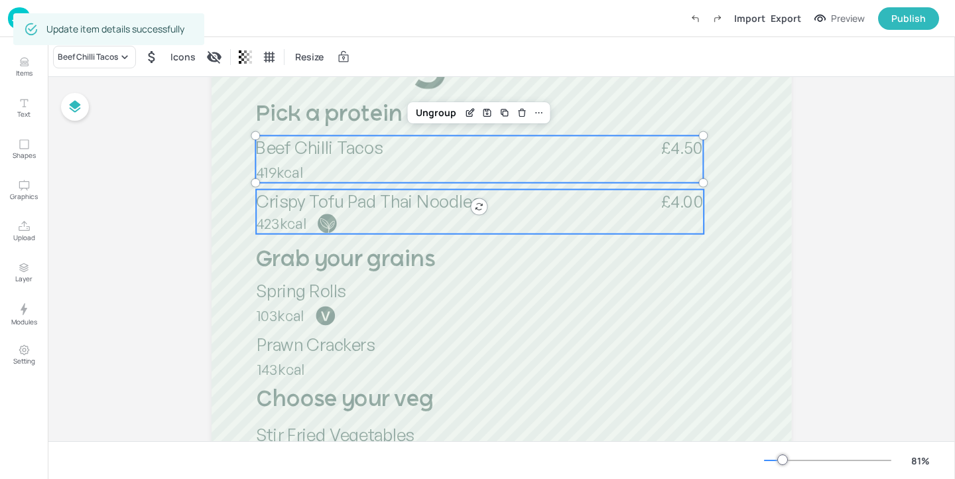
click at [381, 230] on p "423kcal" at bounding box center [330, 223] width 148 height 21
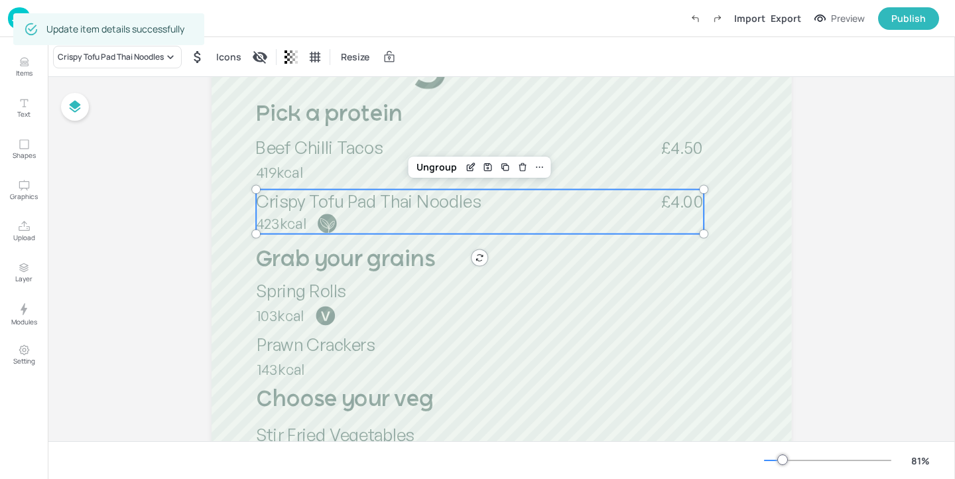
click at [164, 68] on div "Crispy Tofu Pad Thai Noodles Icons Resize" at bounding box center [501, 56] width 907 height 39
click at [151, 60] on div "Crispy Tofu Pad Thai Noodles" at bounding box center [111, 57] width 106 height 12
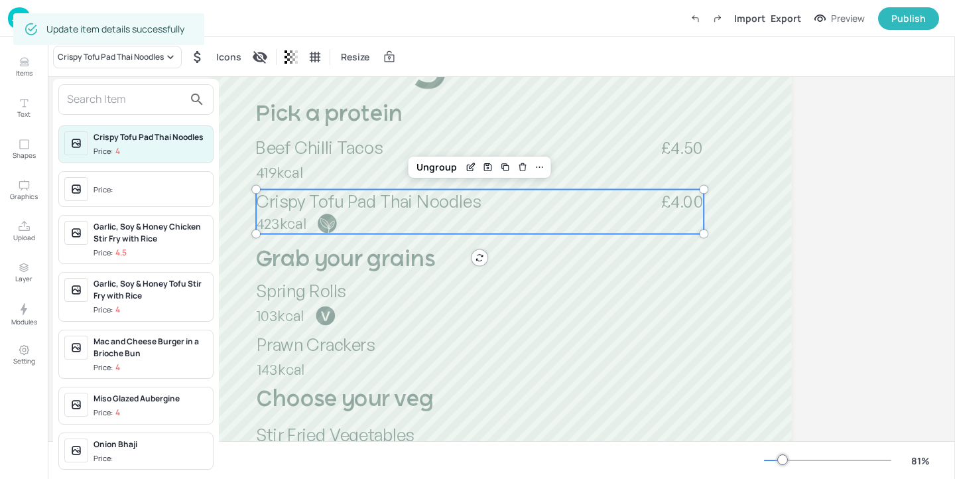
click at [135, 96] on input "text" at bounding box center [125, 99] width 117 height 21
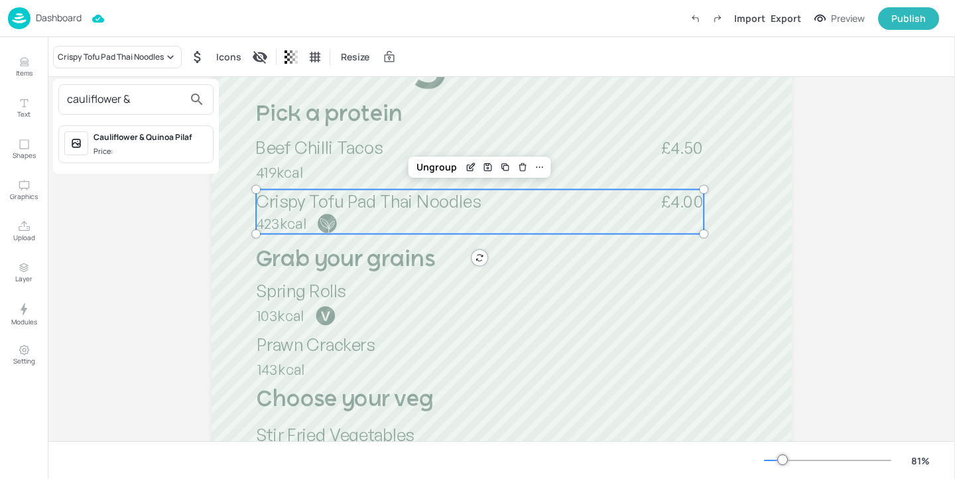
type input "cauliflower &"
click at [141, 148] on span "Price:" at bounding box center [151, 151] width 114 height 11
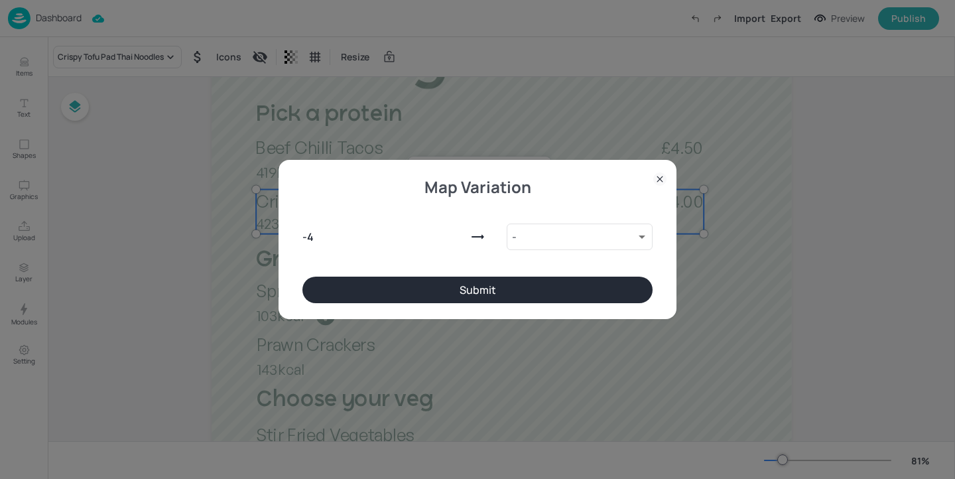
click at [515, 291] on button "Submit" at bounding box center [477, 290] width 350 height 27
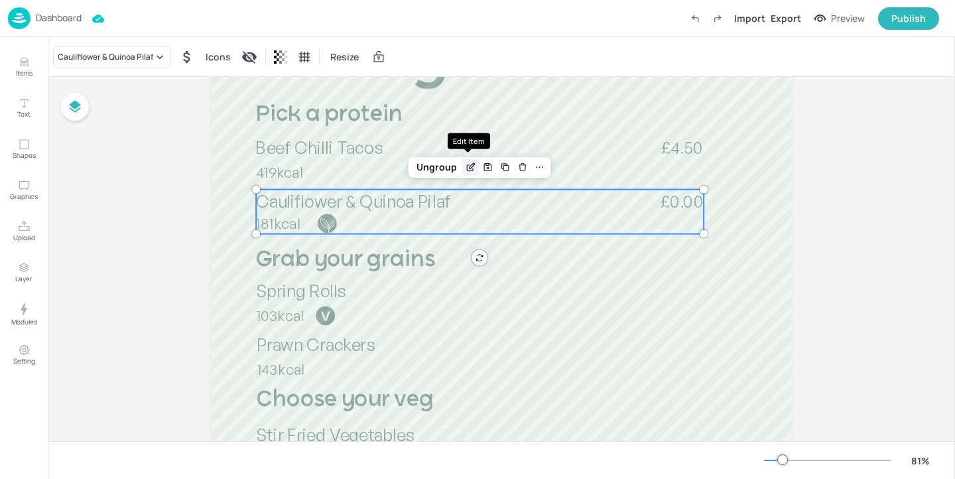
click at [467, 166] on icon "Edit Item" at bounding box center [470, 168] width 6 height 6
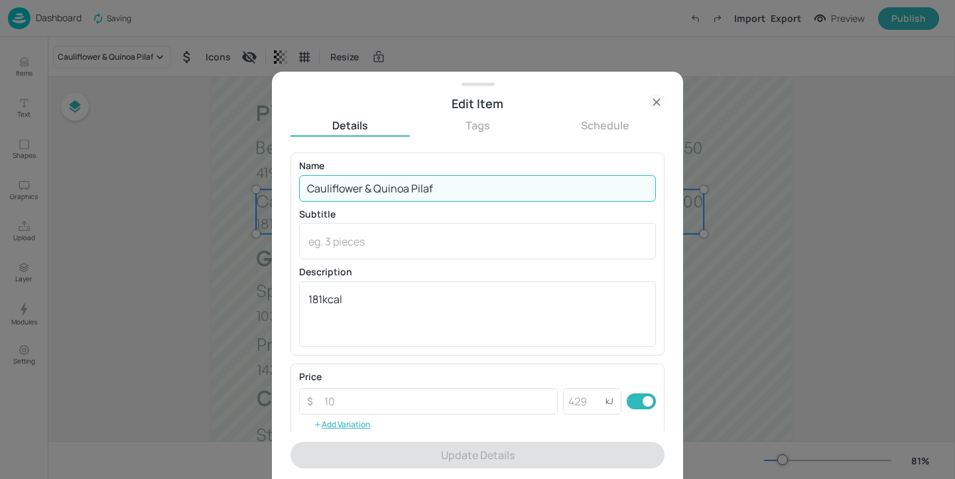
drag, startPoint x: 373, startPoint y: 190, endPoint x: 226, endPoint y: 190, distance: 147.3
click at [226, 190] on div "Edit Item Details Tags Schedule Name Cauliflower & Quinoa Pilaf ​ Subtitle x ​ …" at bounding box center [477, 239] width 955 height 479
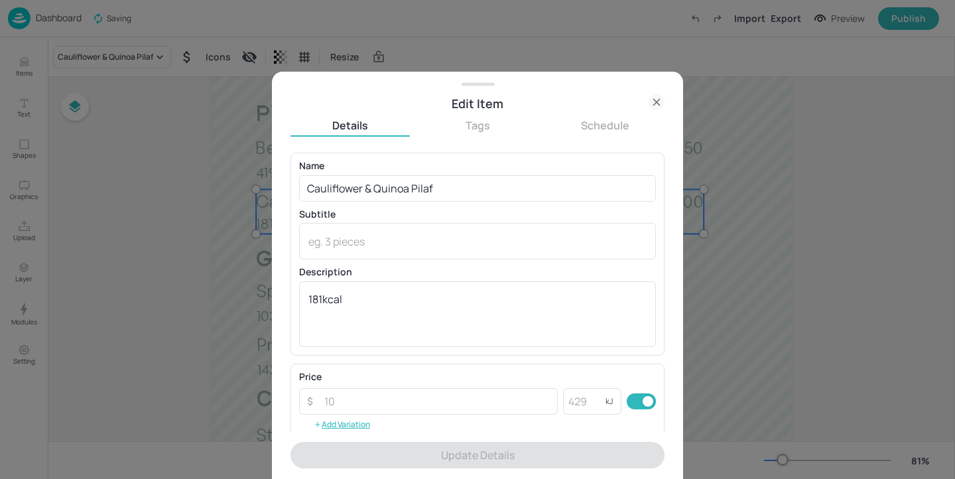
click at [783, 277] on div at bounding box center [477, 239] width 955 height 479
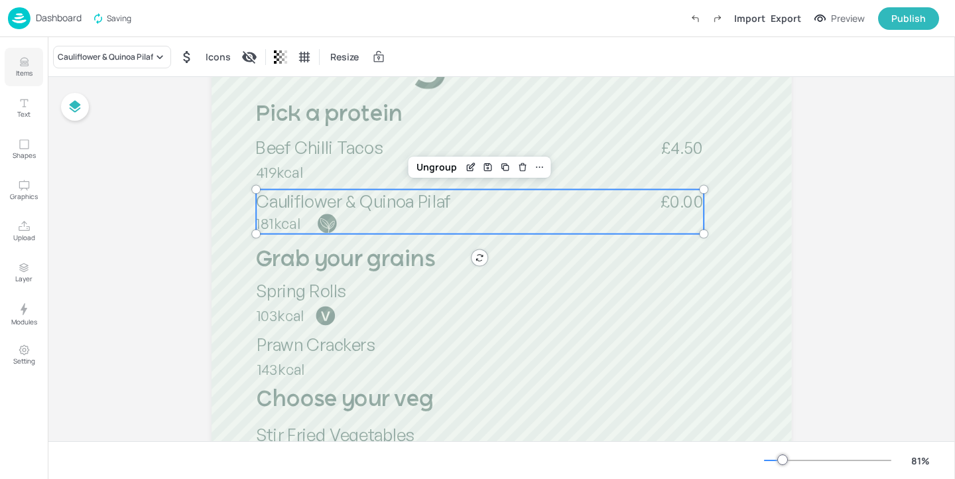
click at [29, 63] on icon "Items" at bounding box center [24, 62] width 13 height 13
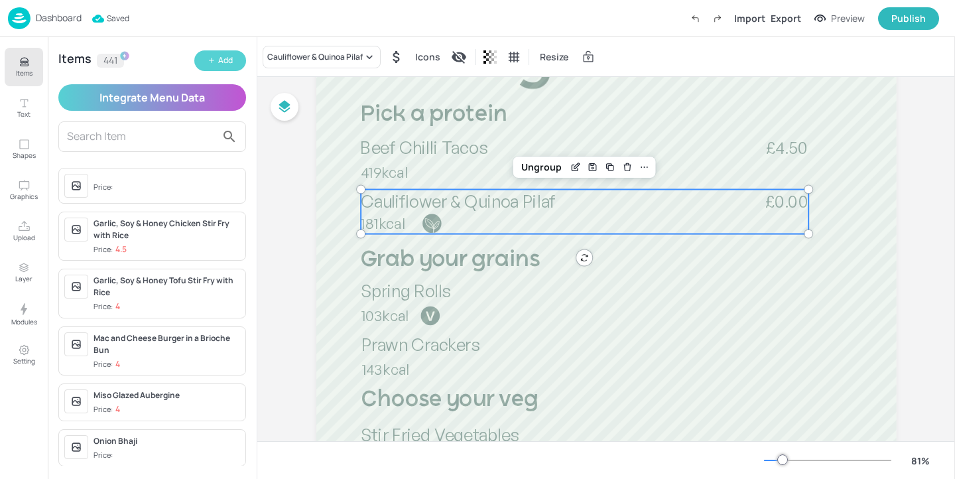
click at [214, 62] on icon "button" at bounding box center [212, 60] width 8 height 8
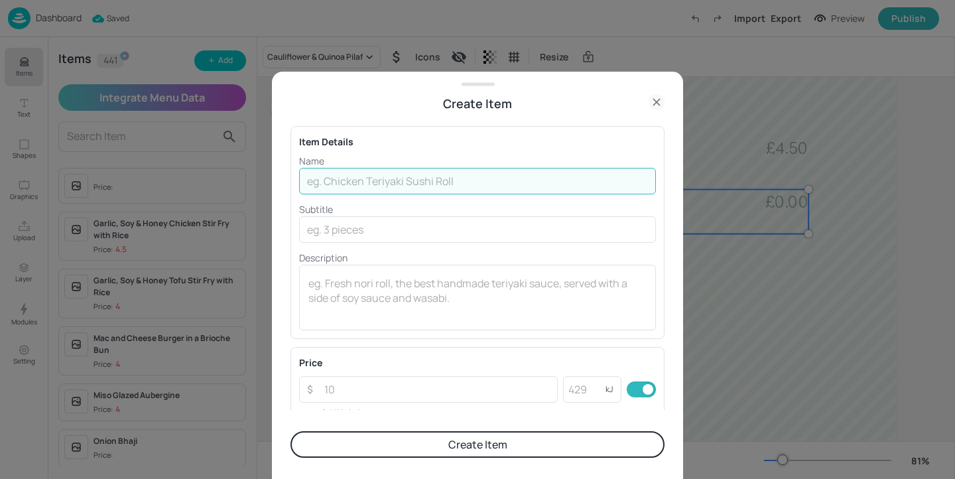
click at [395, 182] on input "text" at bounding box center [477, 181] width 357 height 27
paste input "Cauliflower &"
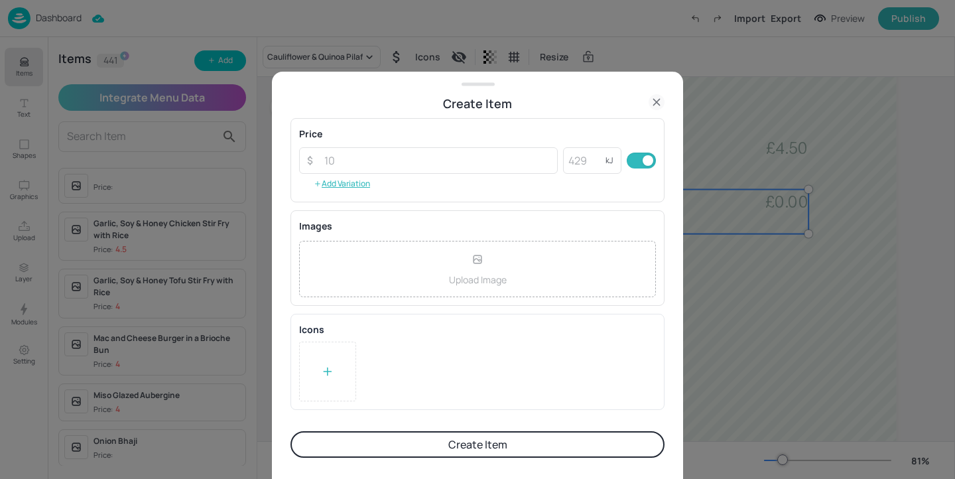
type input "Cauliflower & Chickpea Tacos"
click at [316, 343] on div at bounding box center [327, 372] width 57 height 60
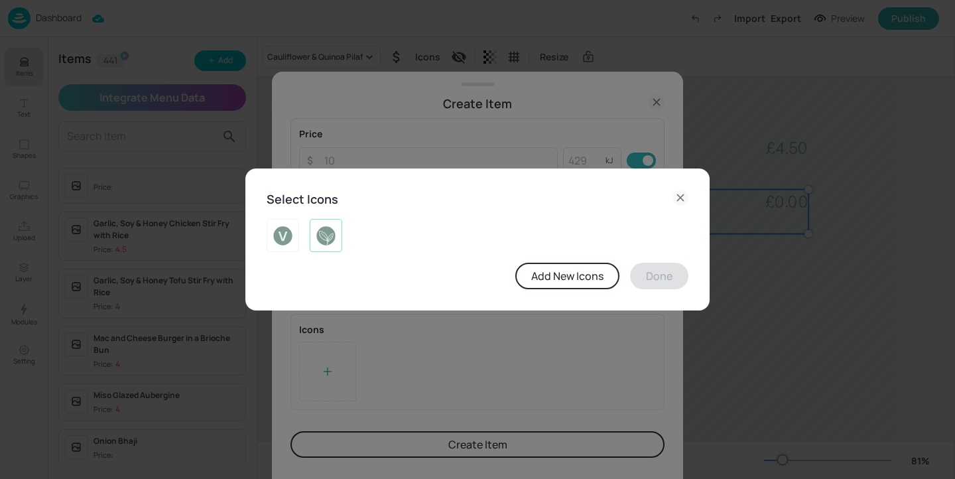
click at [321, 237] on img at bounding box center [326, 235] width 21 height 21
click at [665, 277] on button "Done" at bounding box center [659, 276] width 58 height 27
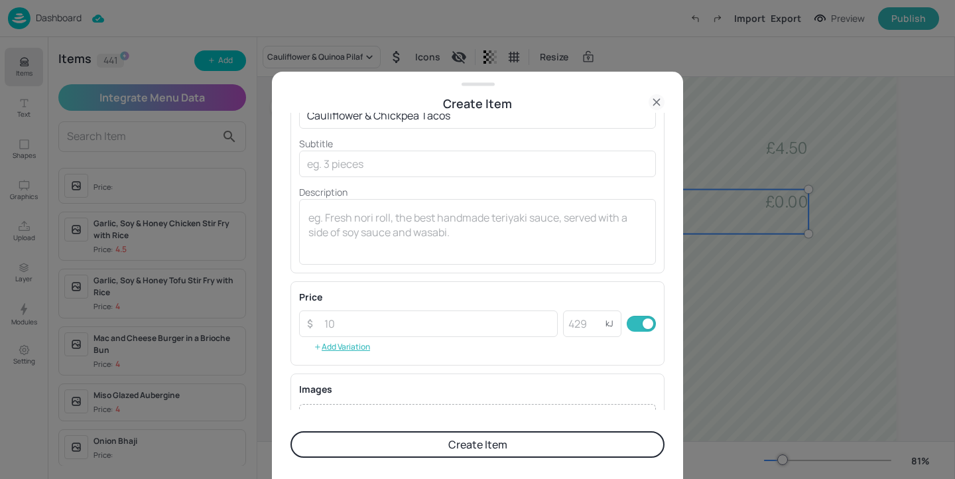
scroll to position [14, 0]
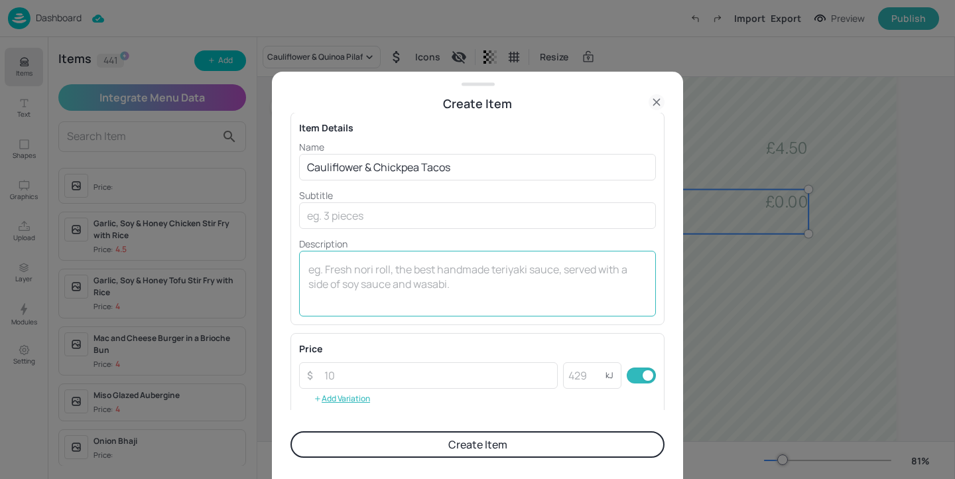
click at [389, 262] on textarea at bounding box center [477, 284] width 338 height 44
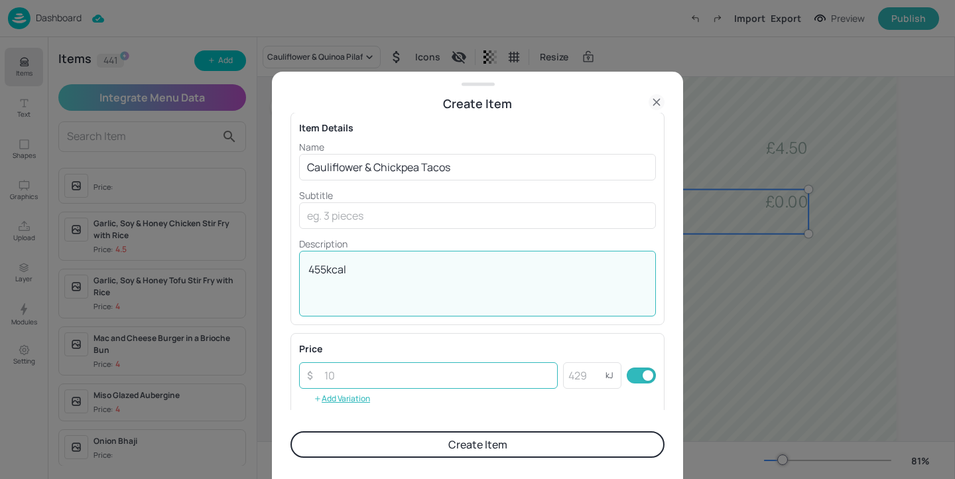
type textarea "455kcal"
click at [388, 388] on input "number" at bounding box center [436, 375] width 241 height 27
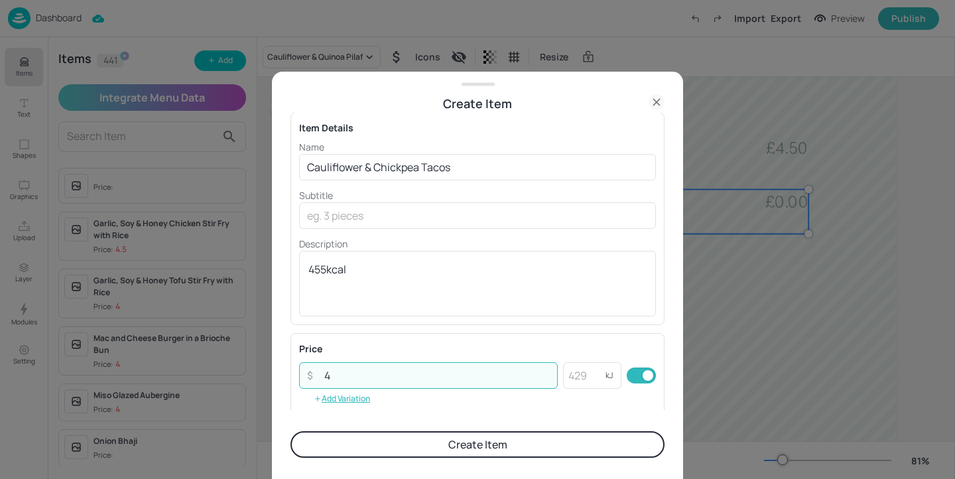
type input "4"
click at [391, 448] on button "Create Item" at bounding box center [478, 444] width 374 height 27
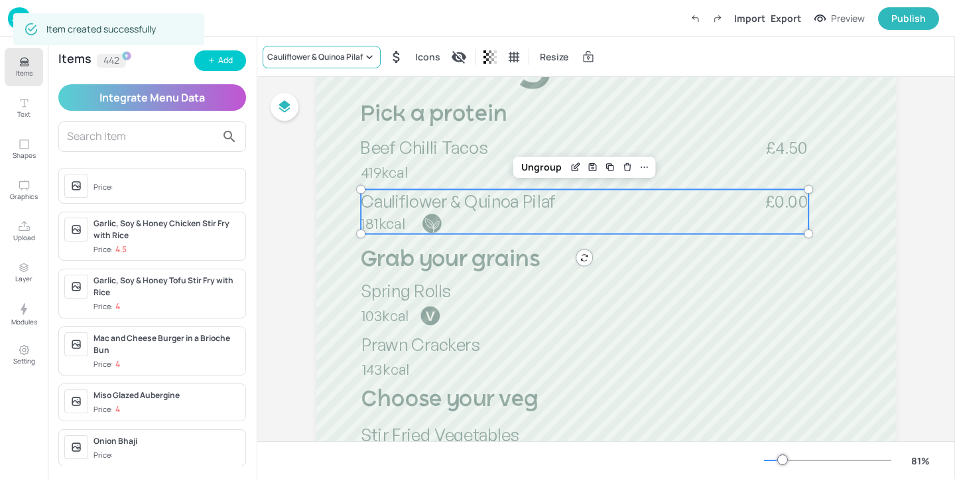
click at [345, 56] on div "Cauliflower & Quinoa Pilaf" at bounding box center [315, 57] width 96 height 12
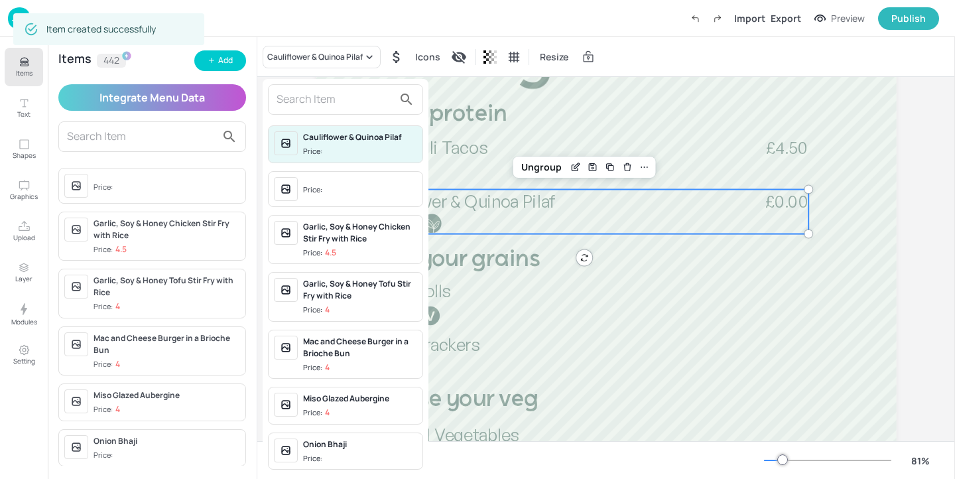
click at [319, 99] on input "text" at bounding box center [335, 99] width 117 height 21
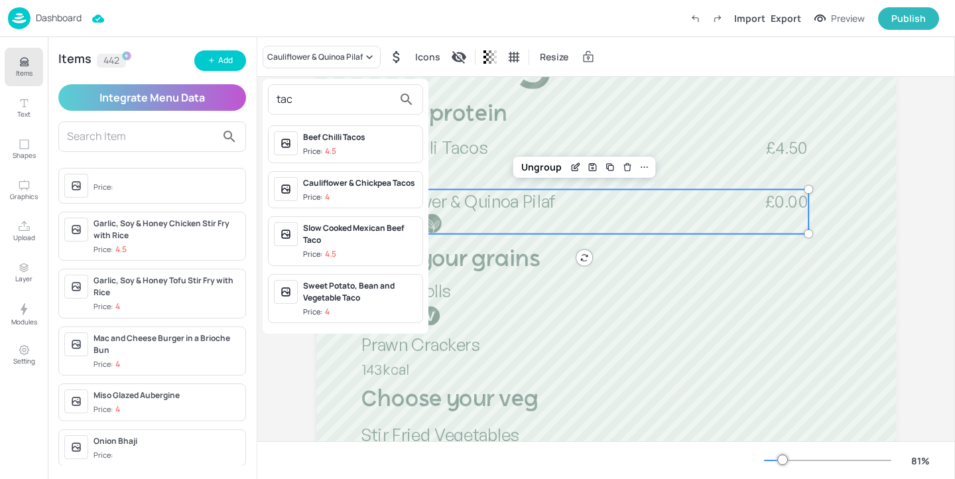
type input "tac"
click at [363, 188] on div "Cauliflower & Chickpea Tacos" at bounding box center [360, 183] width 114 height 12
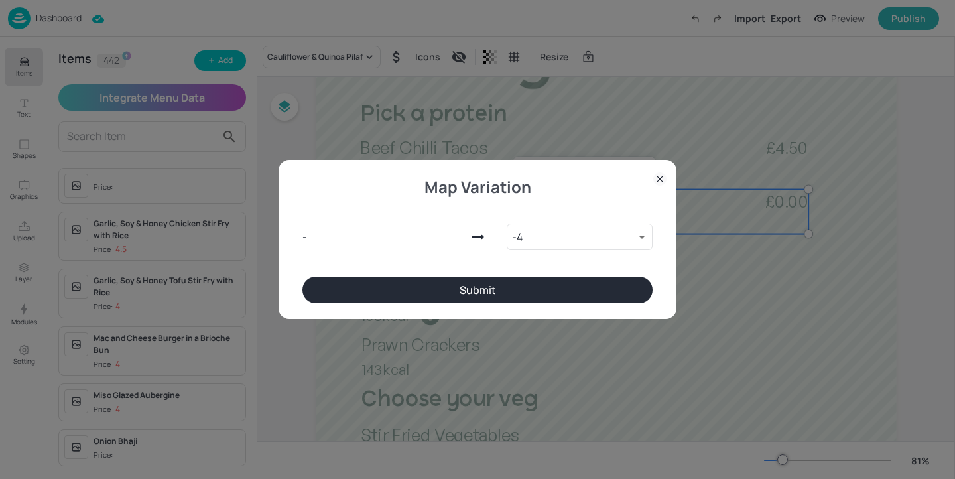
click at [501, 295] on button "Submit" at bounding box center [477, 290] width 350 height 27
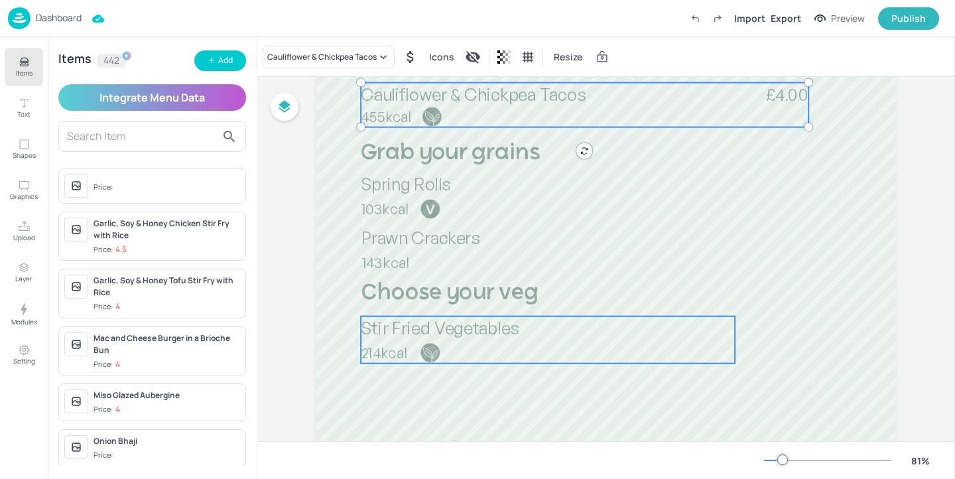
scroll to position [332, 0]
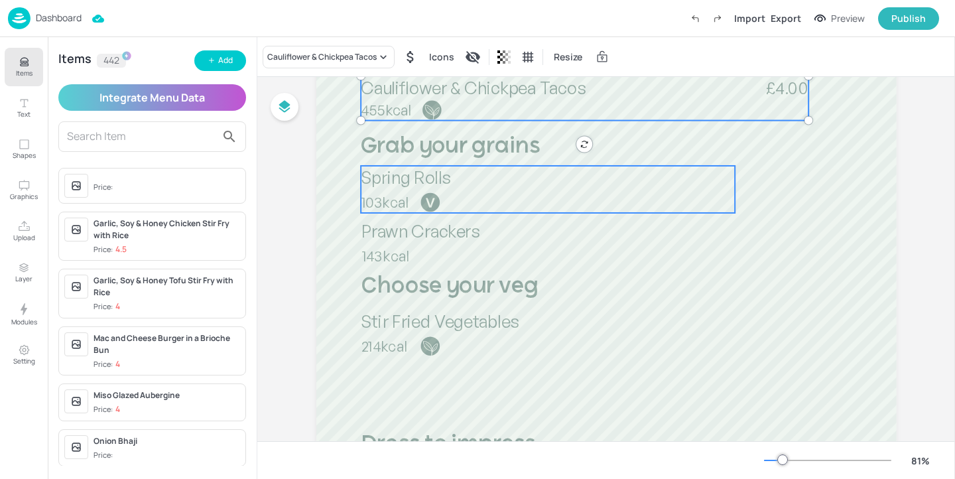
click at [488, 204] on p "103kcal" at bounding box center [435, 202] width 148 height 21
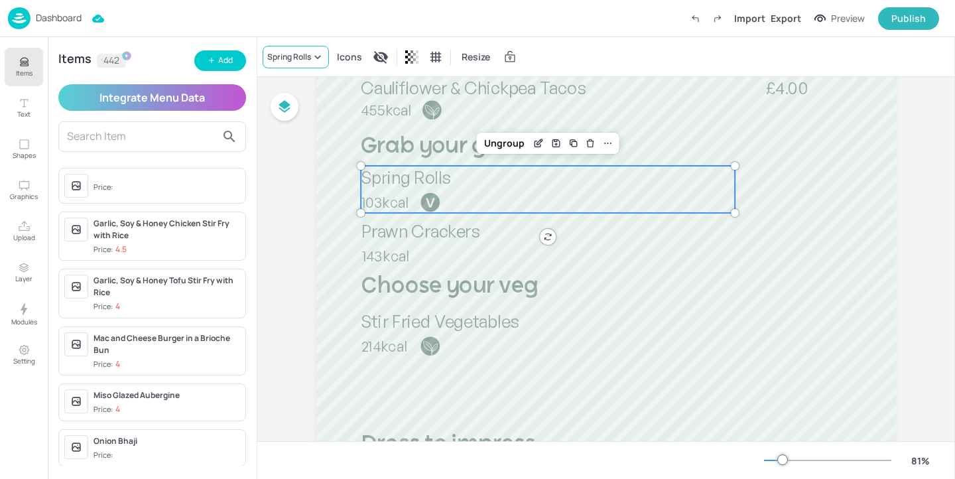
click at [316, 62] on icon at bounding box center [317, 56] width 13 height 13
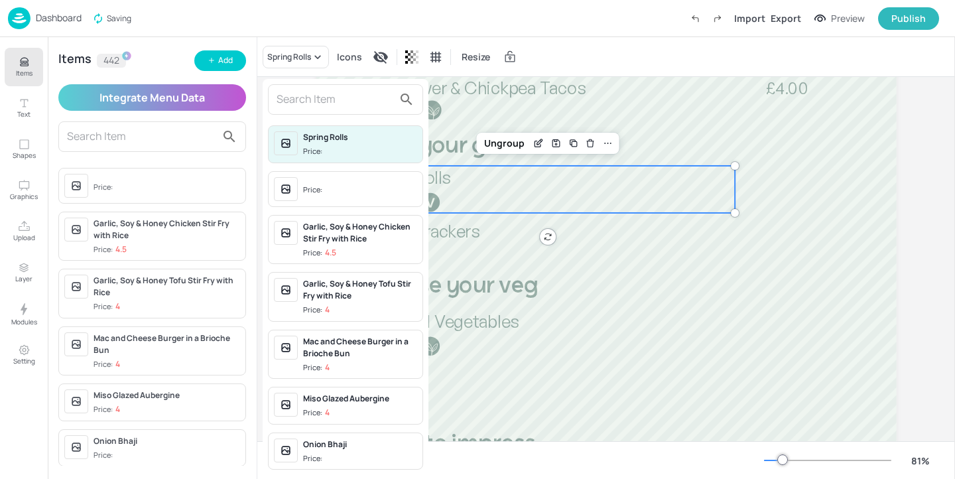
click at [320, 92] on input "text" at bounding box center [335, 99] width 117 height 21
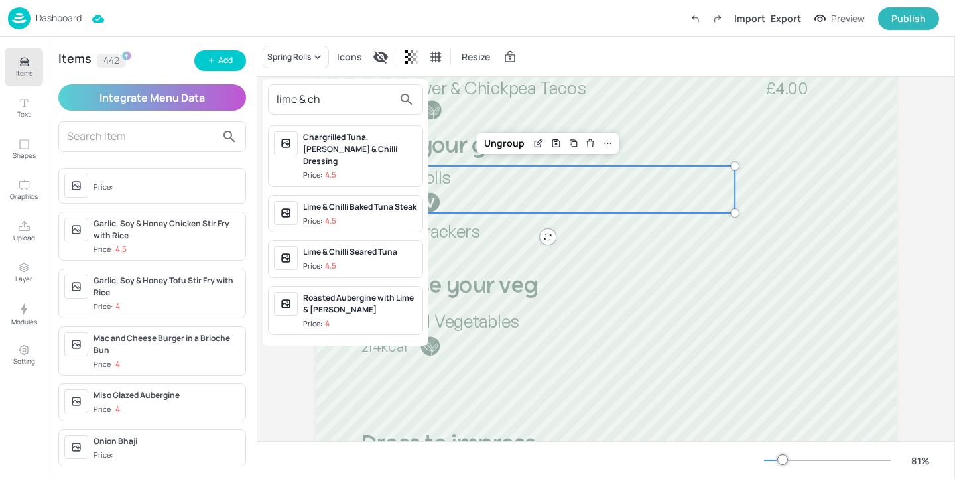
type input "lime & ch"
click at [393, 263] on span "Price: 4.5" at bounding box center [360, 266] width 114 height 11
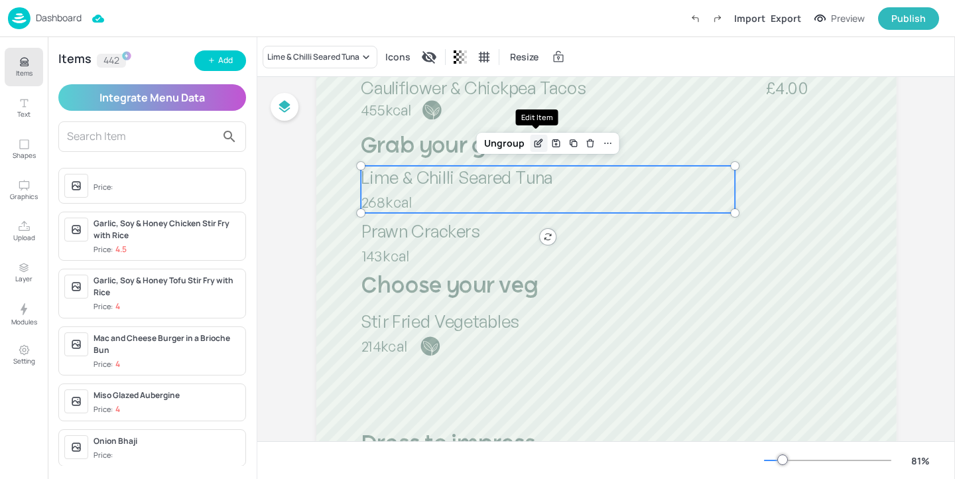
click at [535, 147] on icon "Edit Item" at bounding box center [538, 144] width 6 height 6
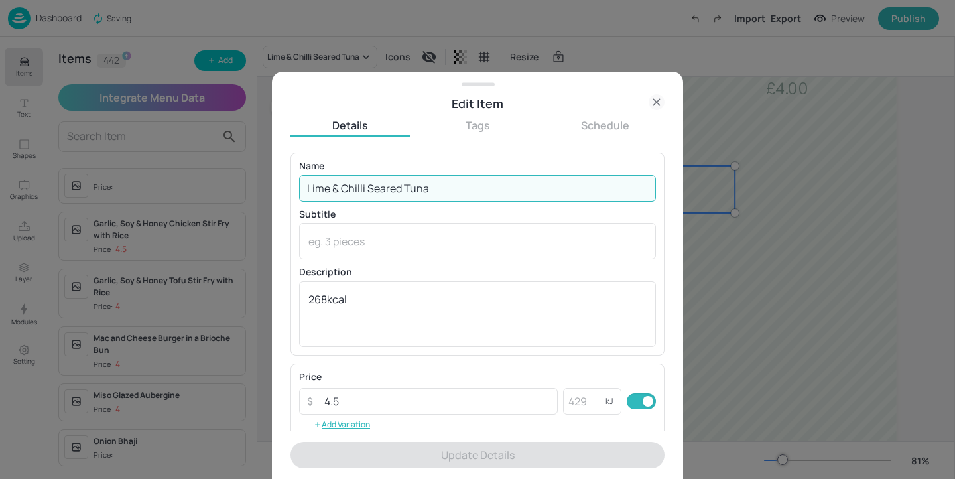
drag, startPoint x: 453, startPoint y: 190, endPoint x: 367, endPoint y: 184, distance: 86.4
click at [367, 184] on input "Lime & Chilli Seared Tuna" at bounding box center [477, 188] width 357 height 27
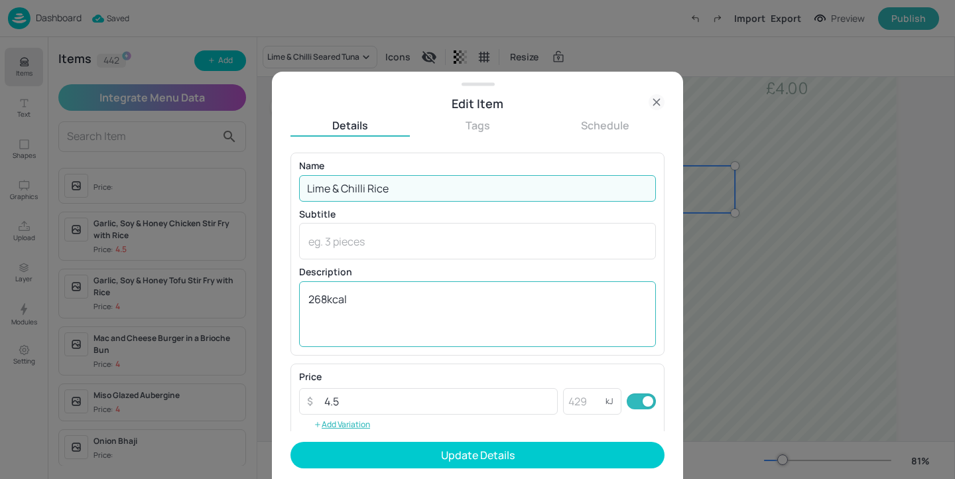
type input "Lime & Chilli Rice"
click at [322, 300] on textarea "268kcal" at bounding box center [477, 314] width 338 height 44
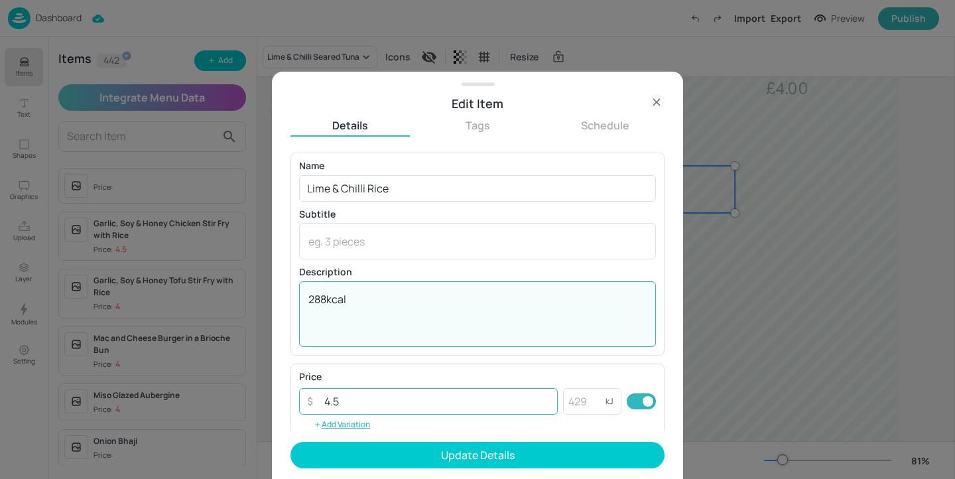
type textarea "288kcal"
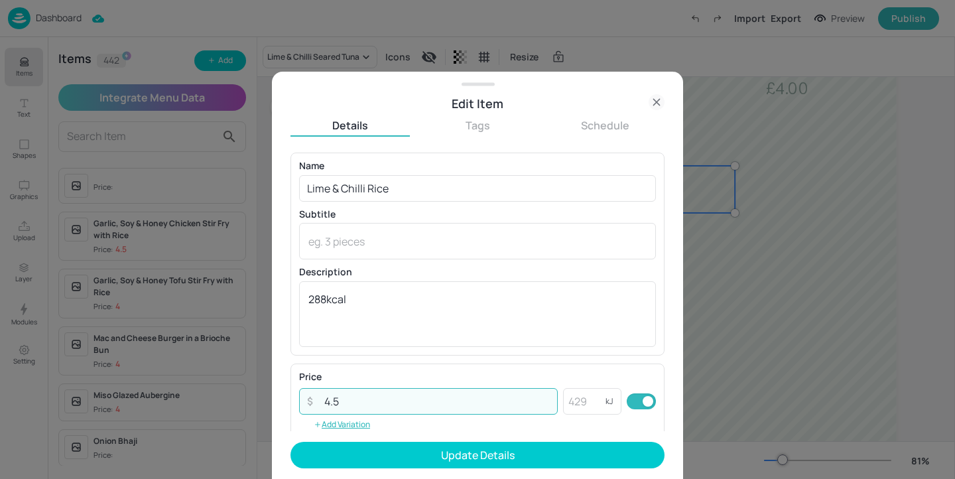
drag, startPoint x: 388, startPoint y: 397, endPoint x: 244, endPoint y: 397, distance: 143.9
click at [244, 397] on div "Edit Item Details Tags Schedule Name Lime & Chilli Rice ​ Subtitle x ​ Descript…" at bounding box center [477, 239] width 955 height 479
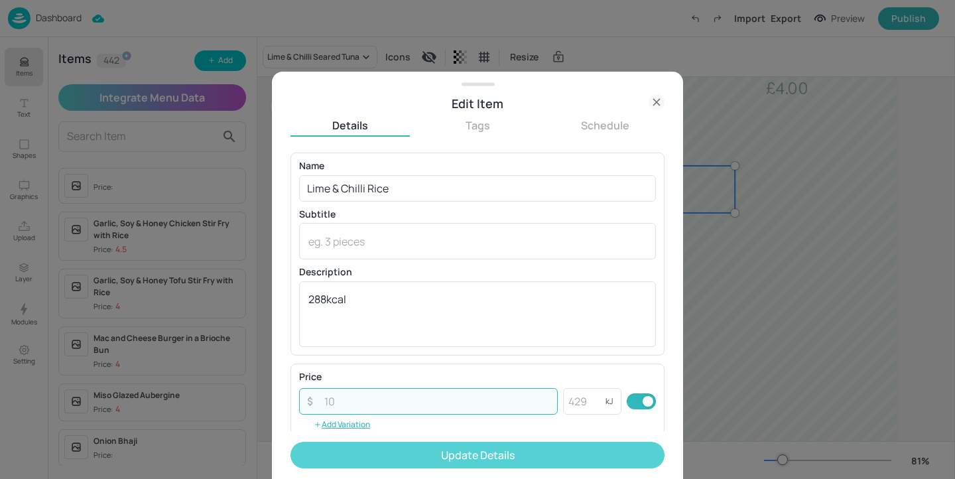
click at [426, 450] on button "Update Details" at bounding box center [478, 455] width 374 height 27
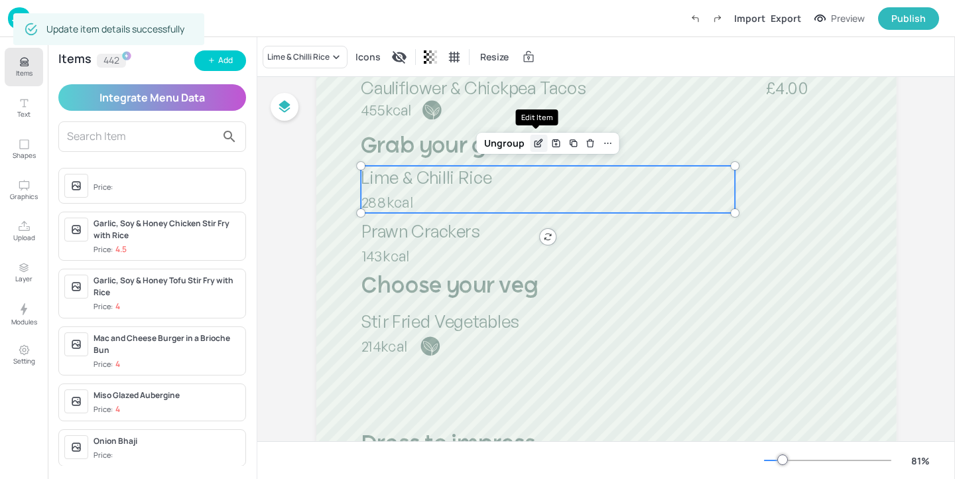
click at [536, 150] on div "Edit Item" at bounding box center [538, 143] width 17 height 17
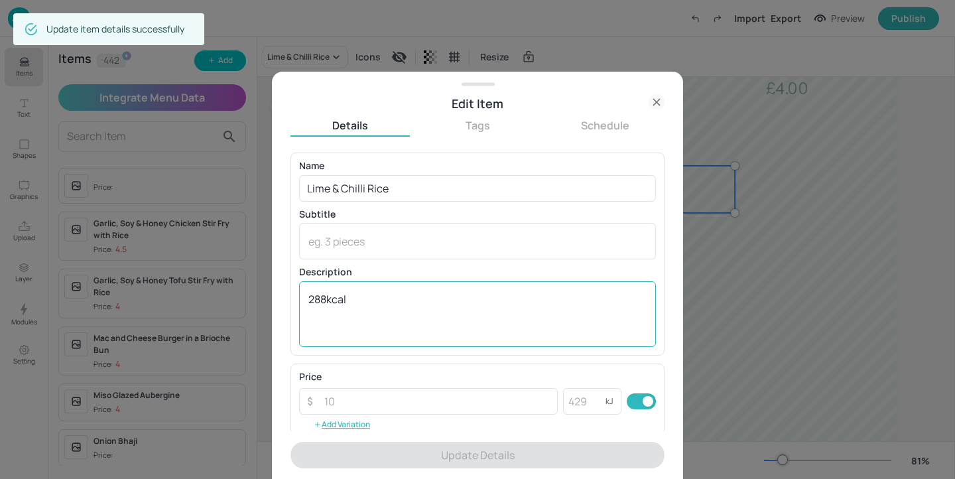
scroll to position [213, 0]
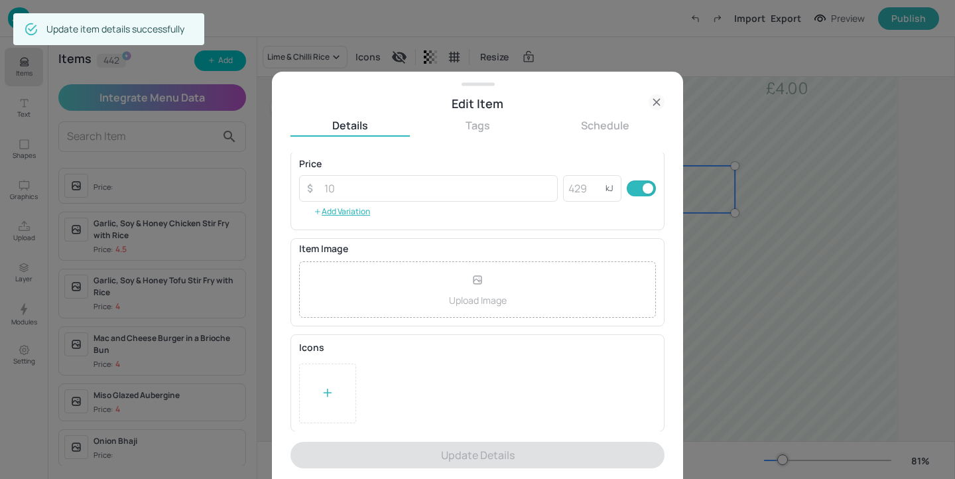
click at [320, 389] on div at bounding box center [327, 393] width 57 height 60
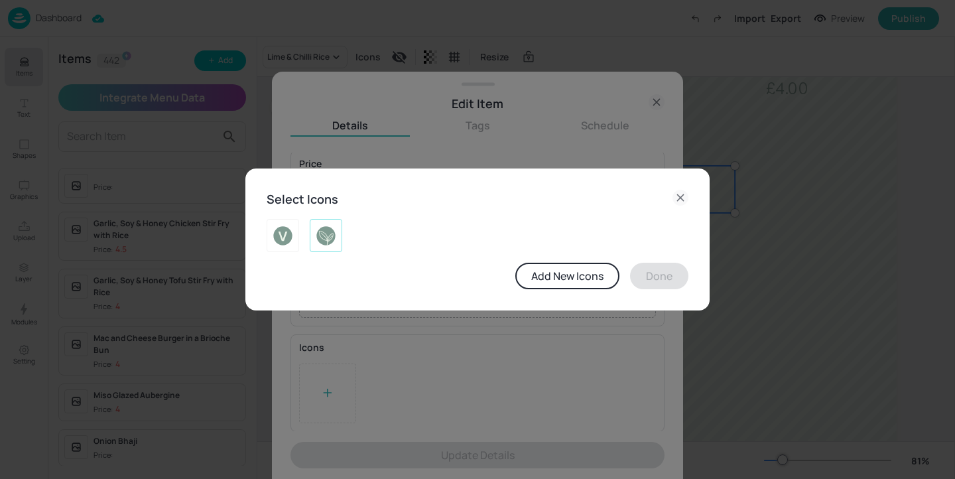
click at [332, 238] on img at bounding box center [326, 235] width 21 height 21
click at [662, 277] on button "Done" at bounding box center [659, 276] width 58 height 27
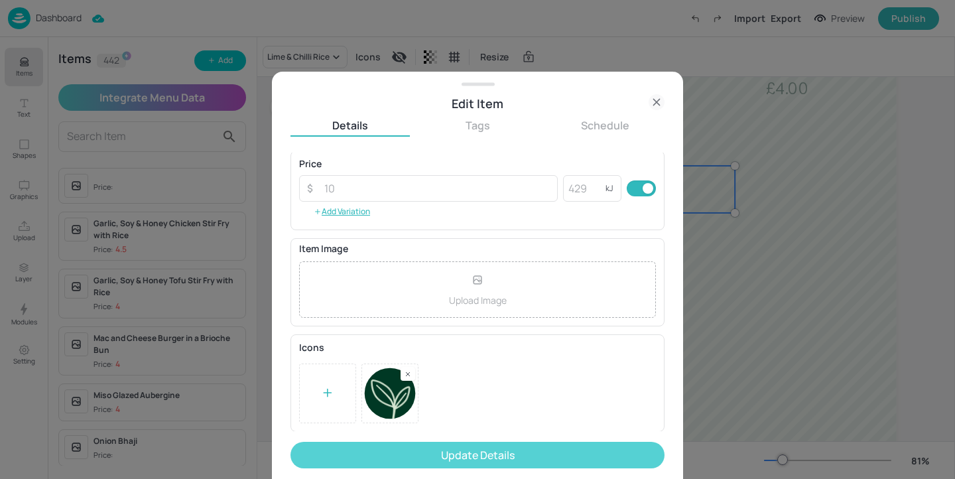
click at [529, 458] on button "Update Details" at bounding box center [478, 455] width 374 height 27
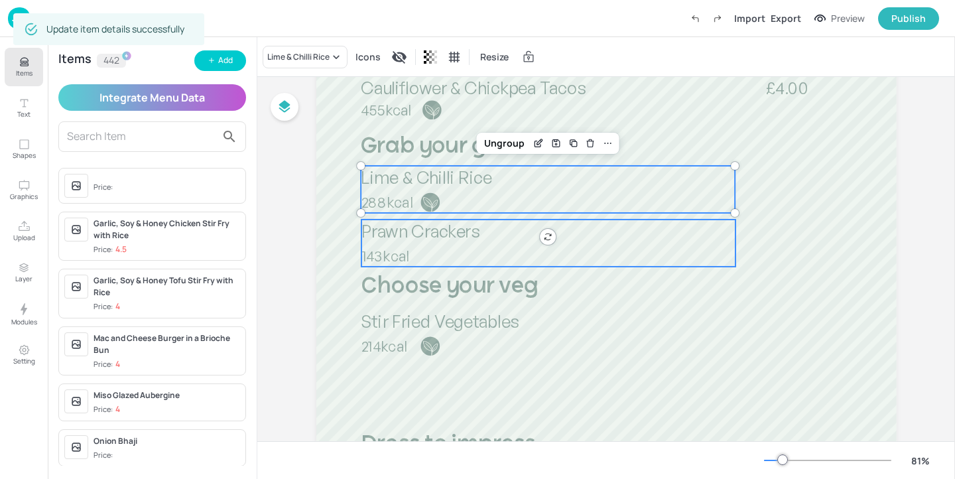
click at [443, 231] on span "Prawn Crackers" at bounding box center [421, 231] width 118 height 21
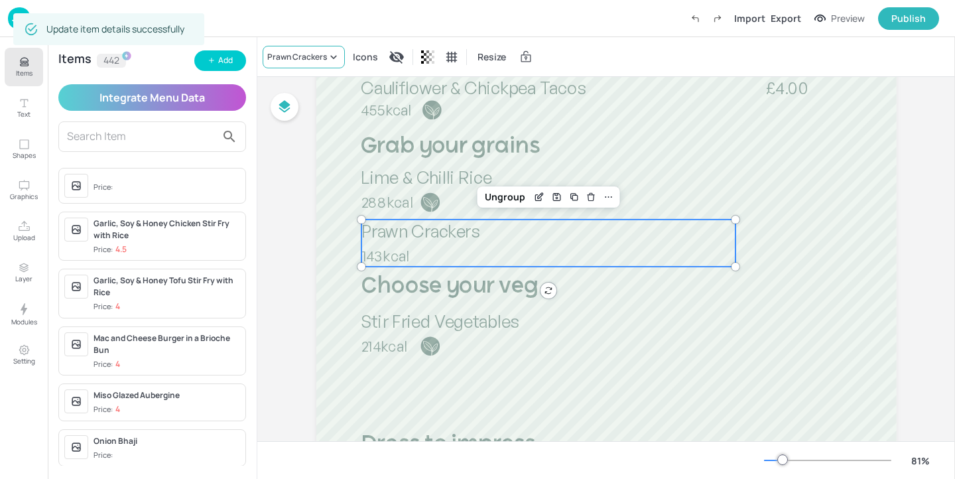
click at [291, 64] on div "Prawn Crackers" at bounding box center [304, 57] width 82 height 23
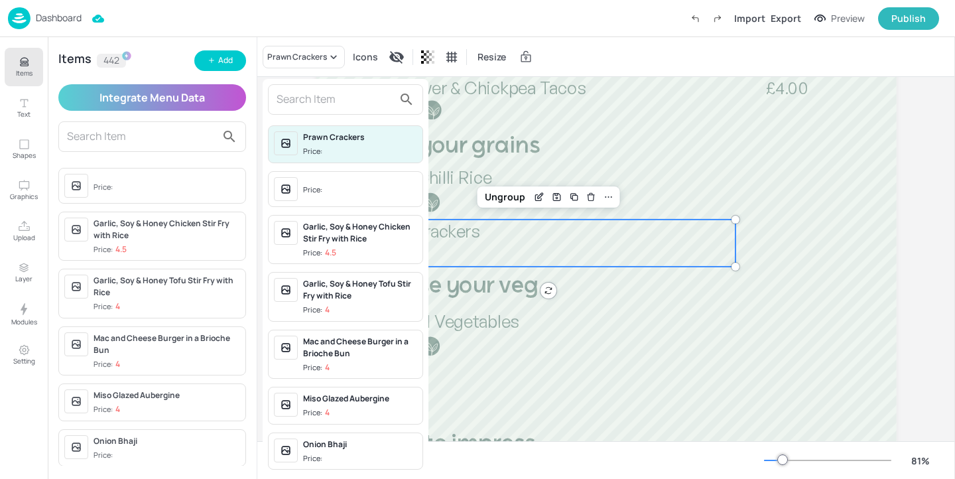
click at [299, 105] on input "text" at bounding box center [335, 99] width 117 height 21
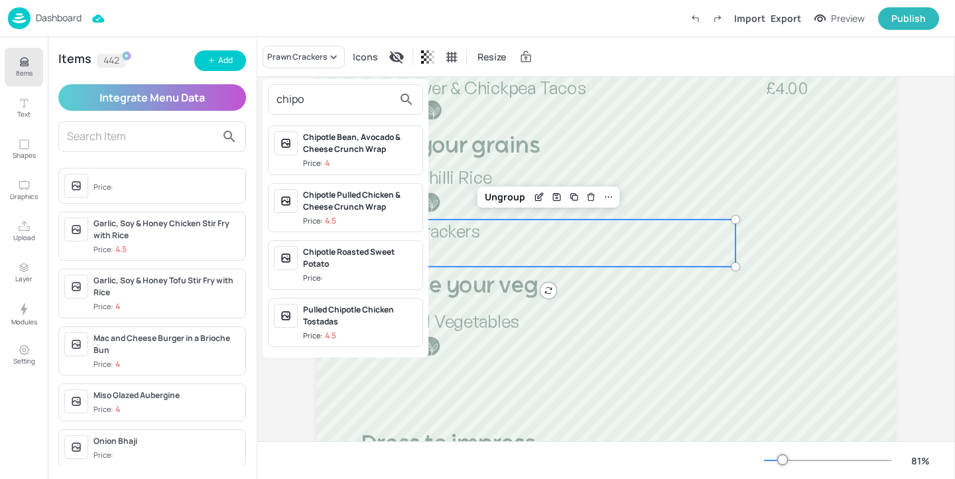
type input "chipo"
click at [350, 264] on div "Chipotle Roasted Sweet Potato" at bounding box center [360, 258] width 114 height 24
